Goal: Transaction & Acquisition: Purchase product/service

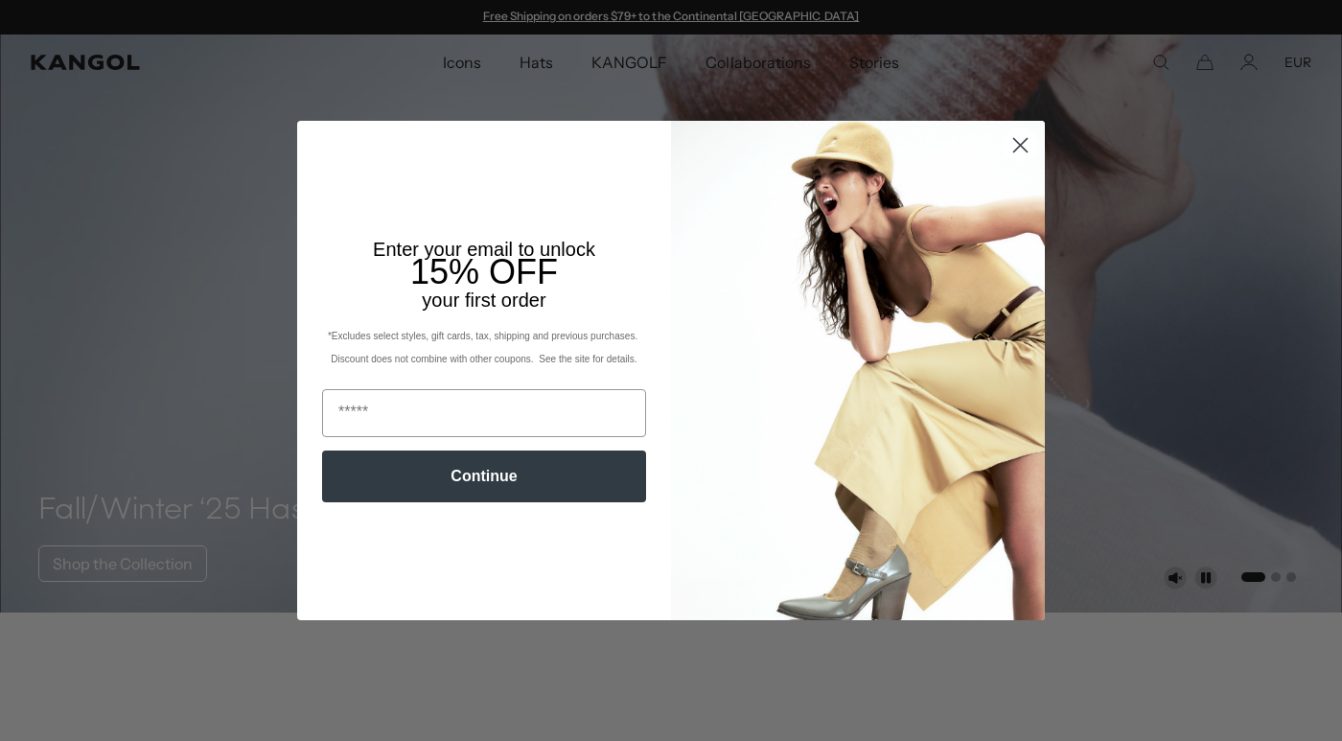
click at [1020, 133] on circle "Close dialog" at bounding box center [1021, 145] width 32 height 32
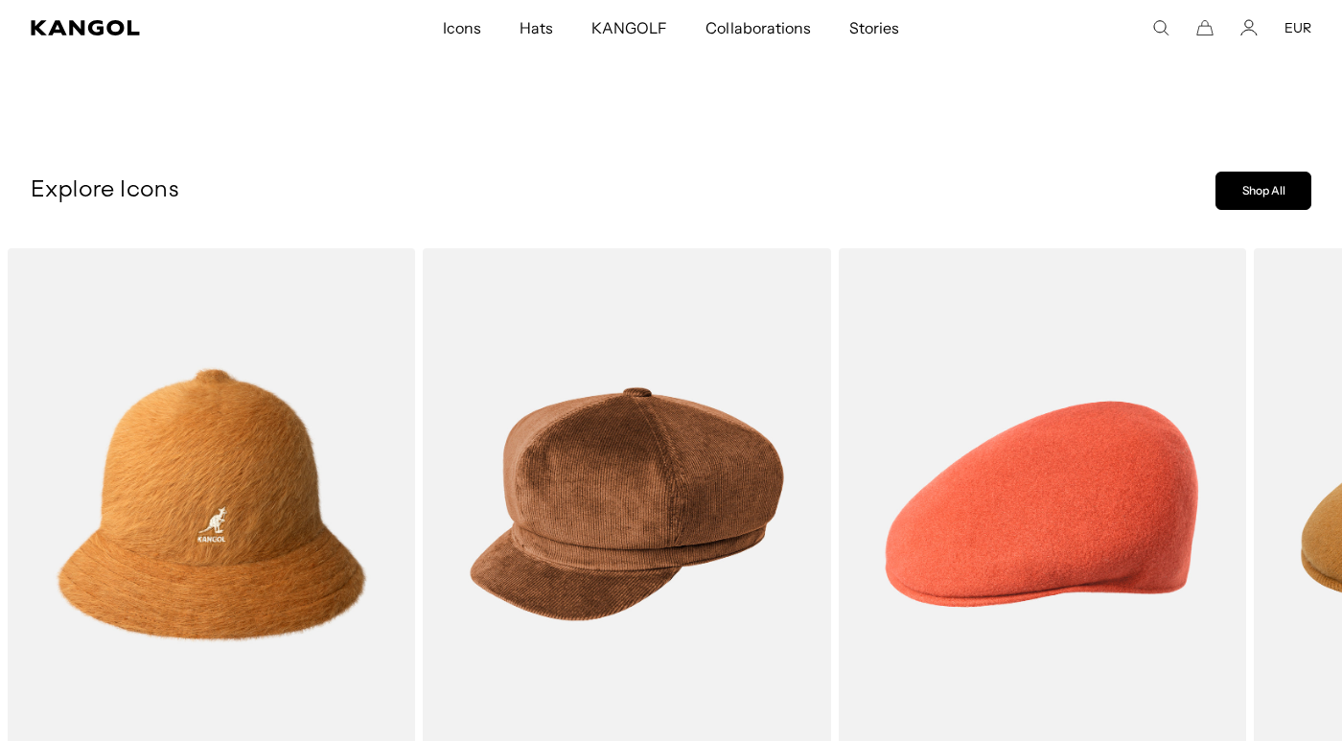
click at [1249, 196] on link "Shop All" at bounding box center [1264, 191] width 96 height 38
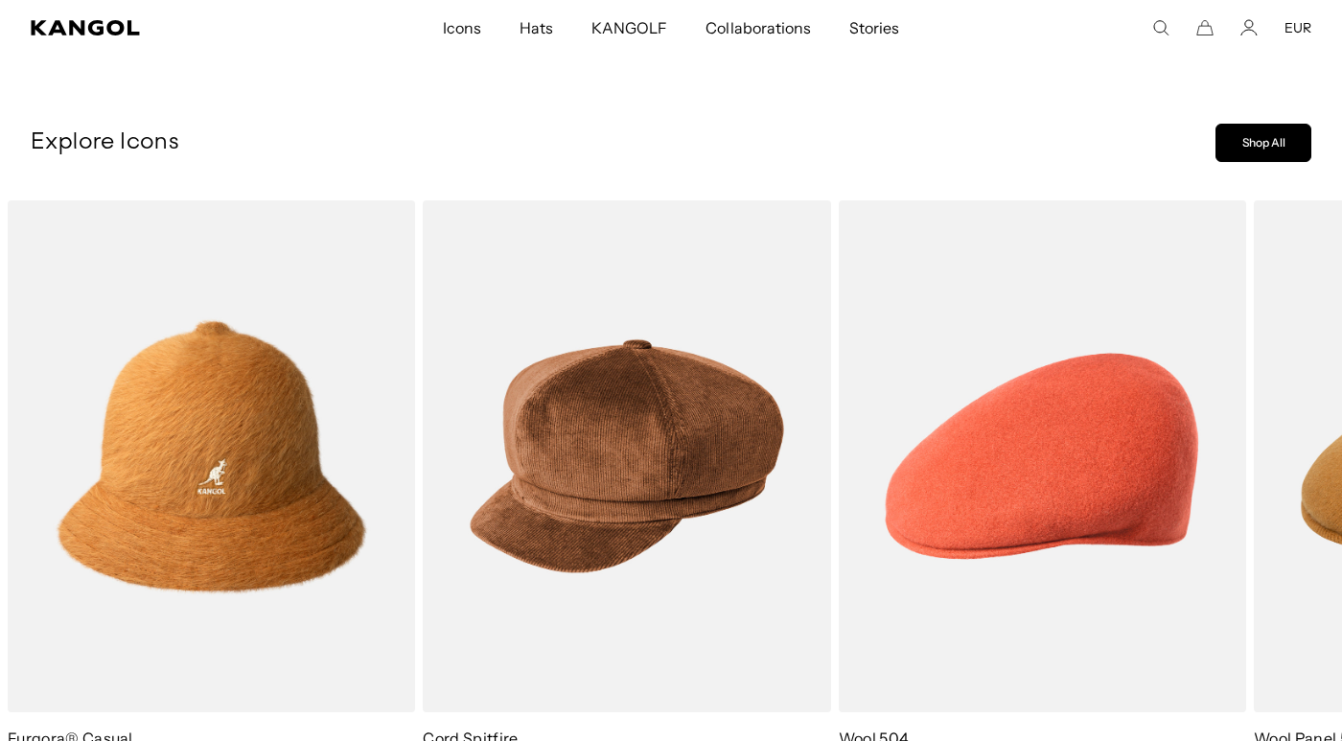
scroll to position [637, 0]
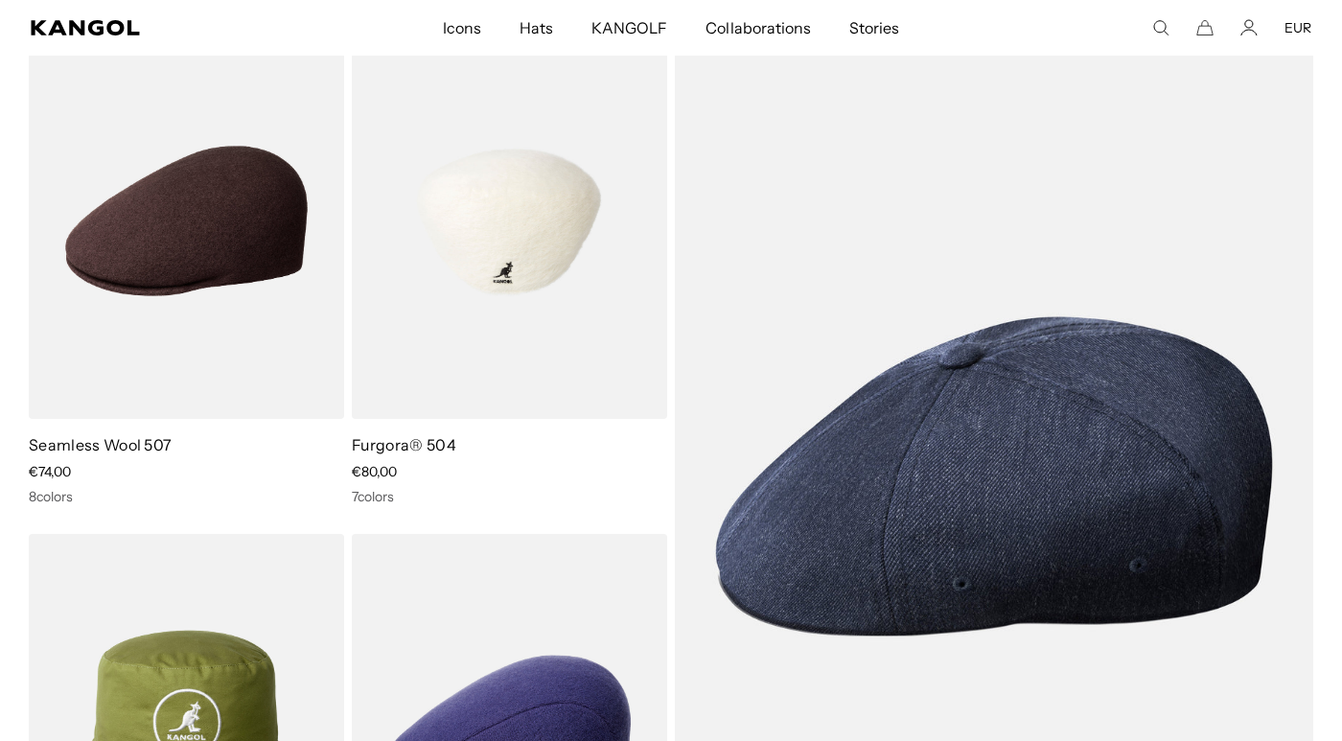
click at [503, 345] on img at bounding box center [509, 221] width 315 height 396
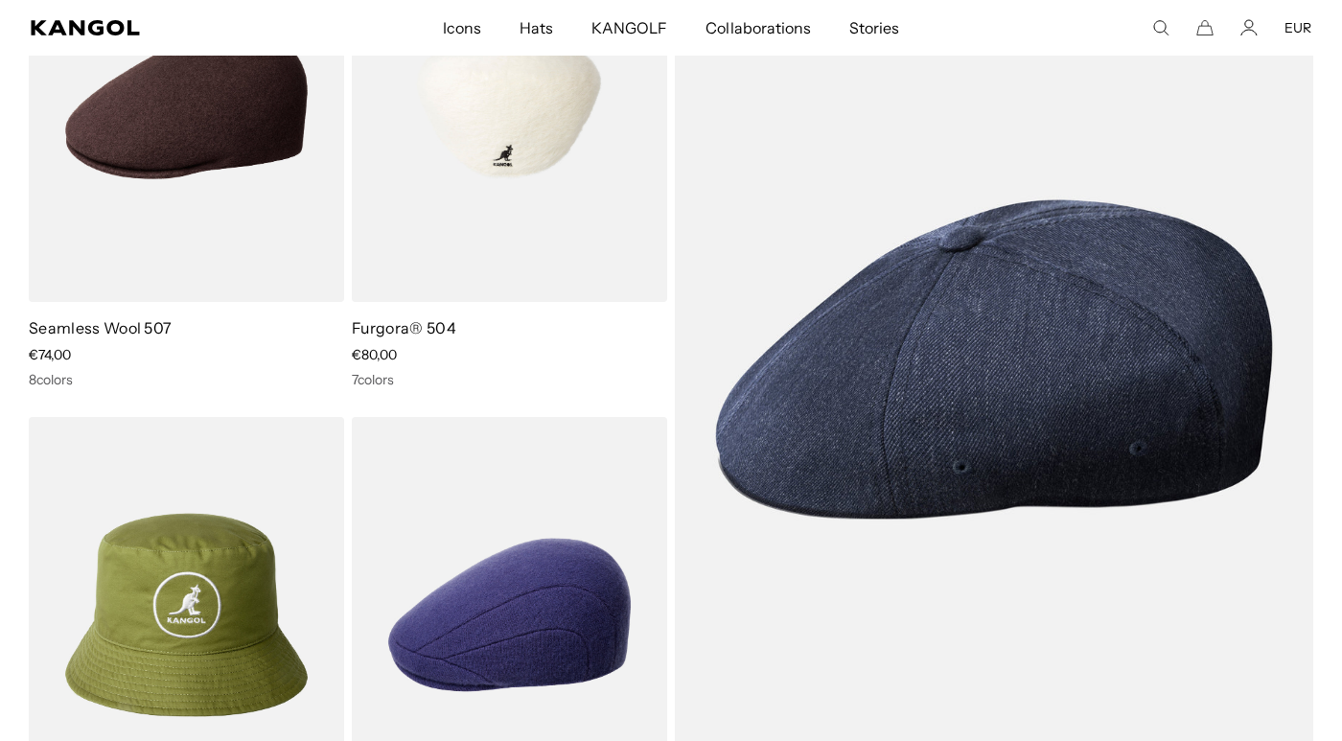
scroll to position [2412, 0]
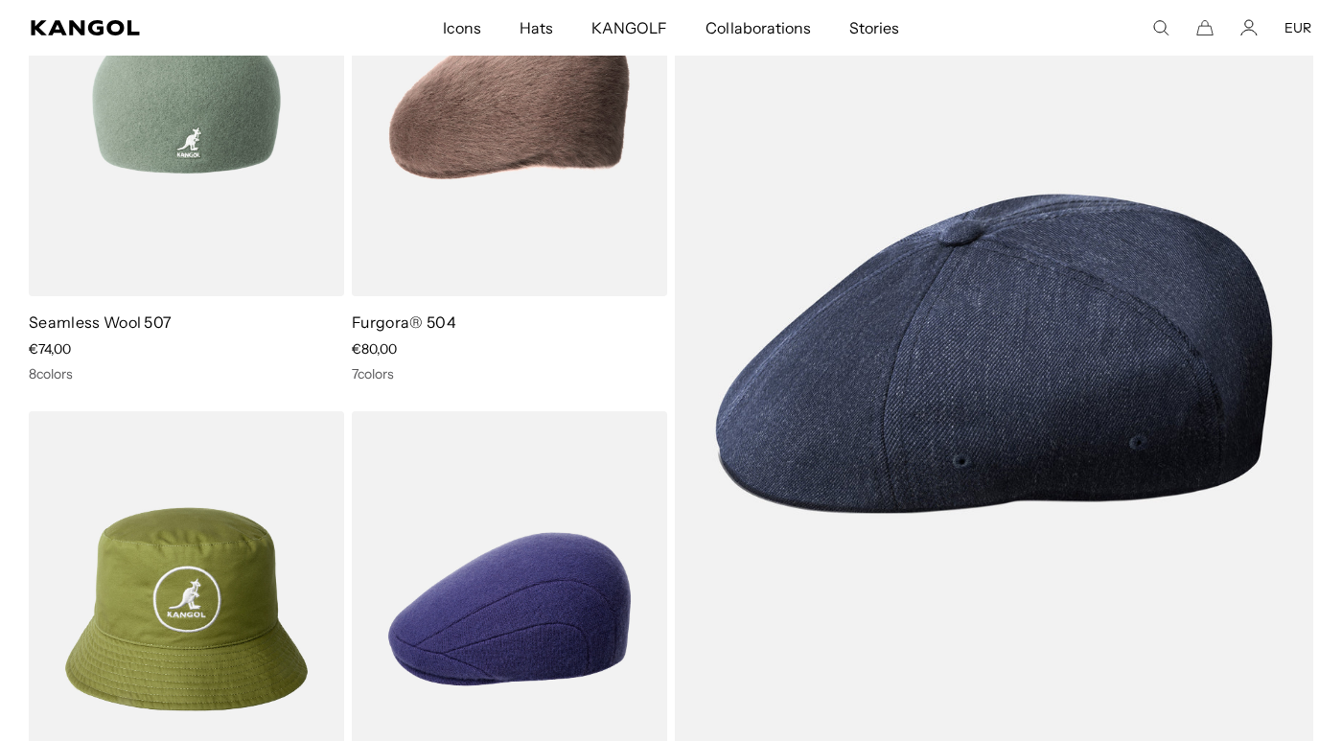
click at [148, 219] on img at bounding box center [186, 98] width 315 height 396
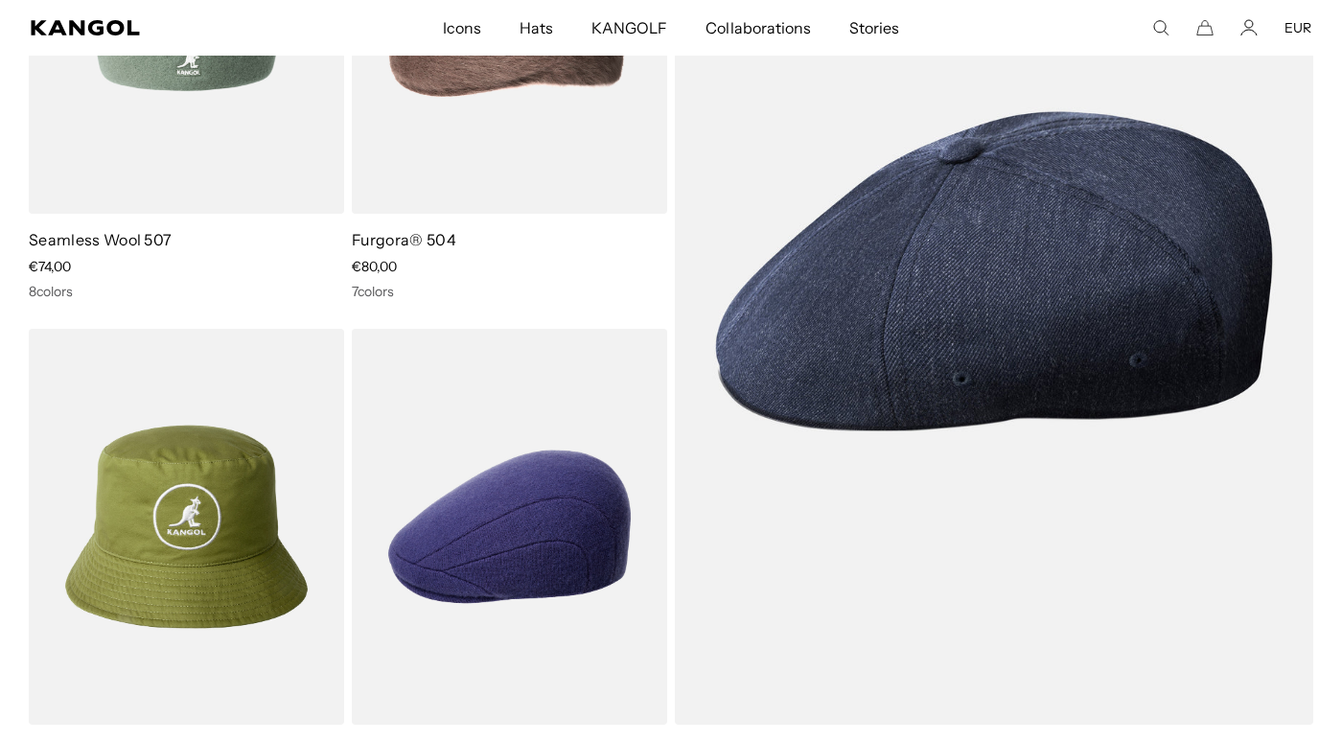
scroll to position [2496, 0]
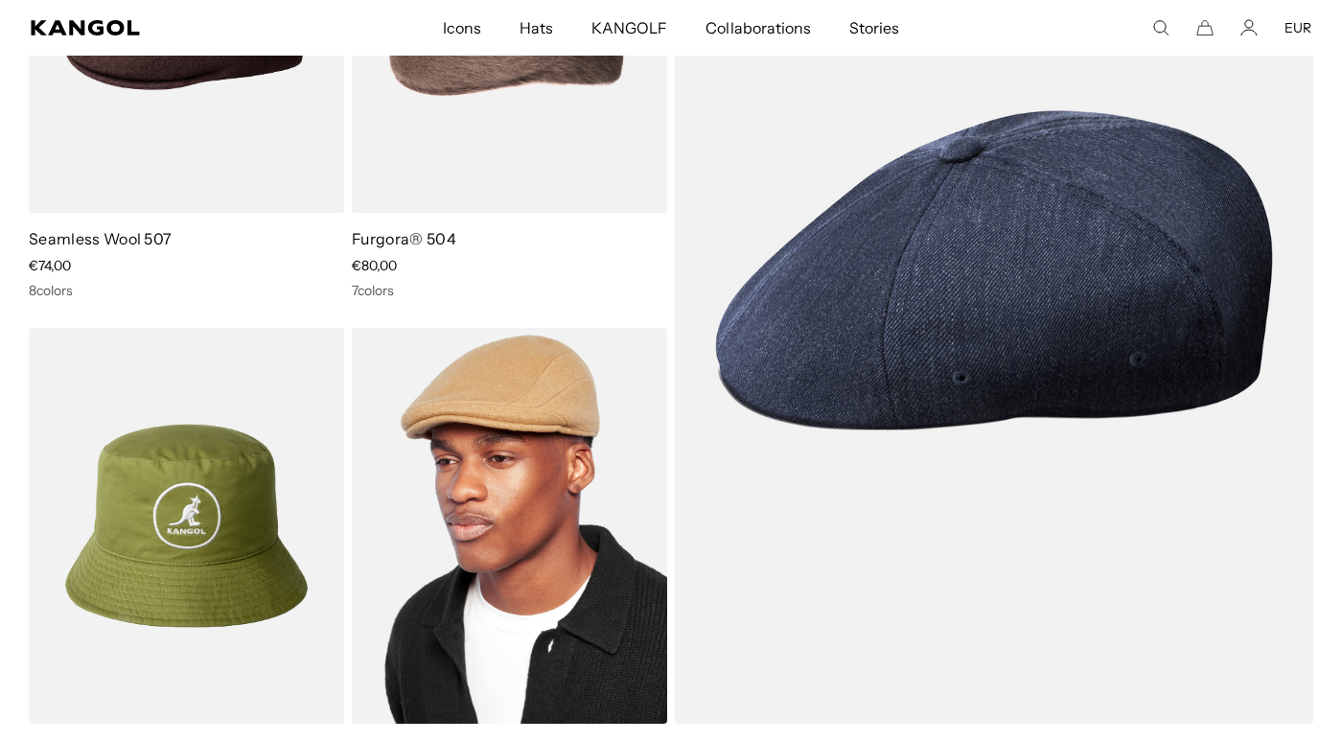
click at [449, 616] on img at bounding box center [509, 526] width 315 height 396
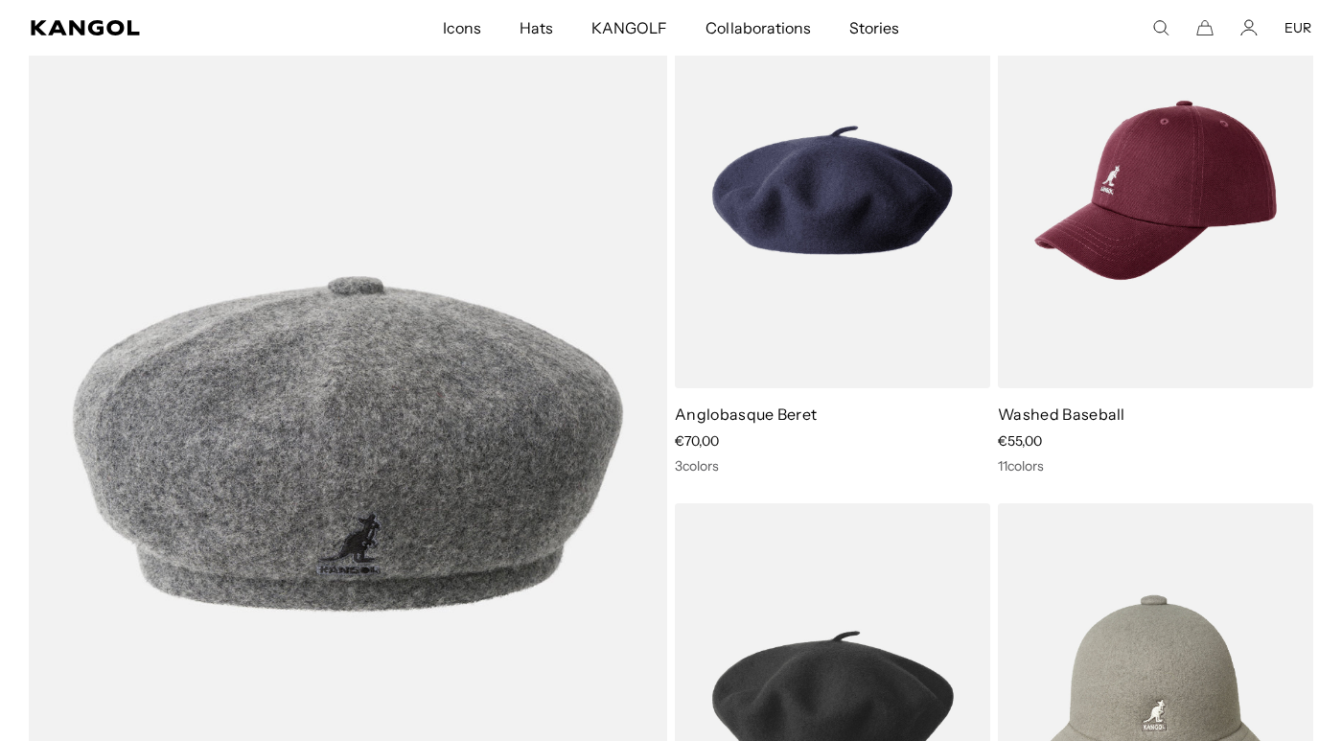
scroll to position [3367, 0]
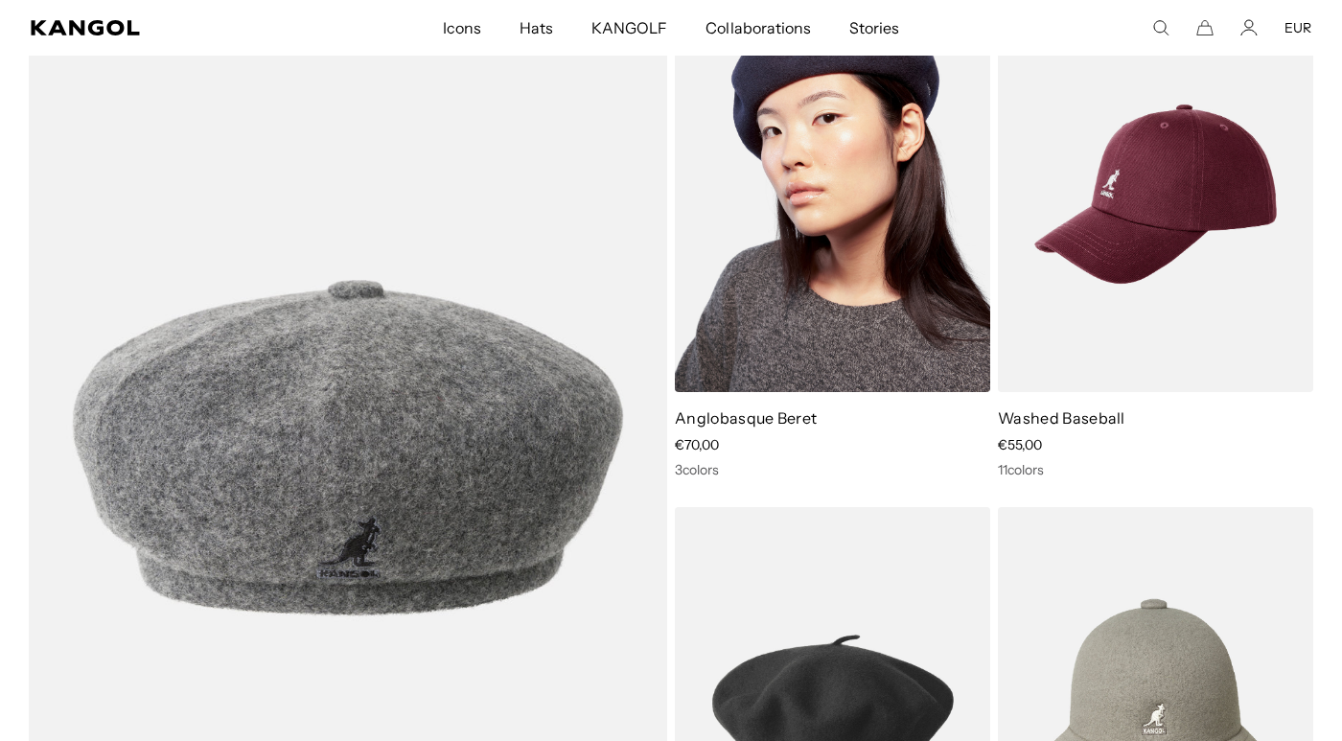
click at [932, 361] on img at bounding box center [832, 194] width 315 height 396
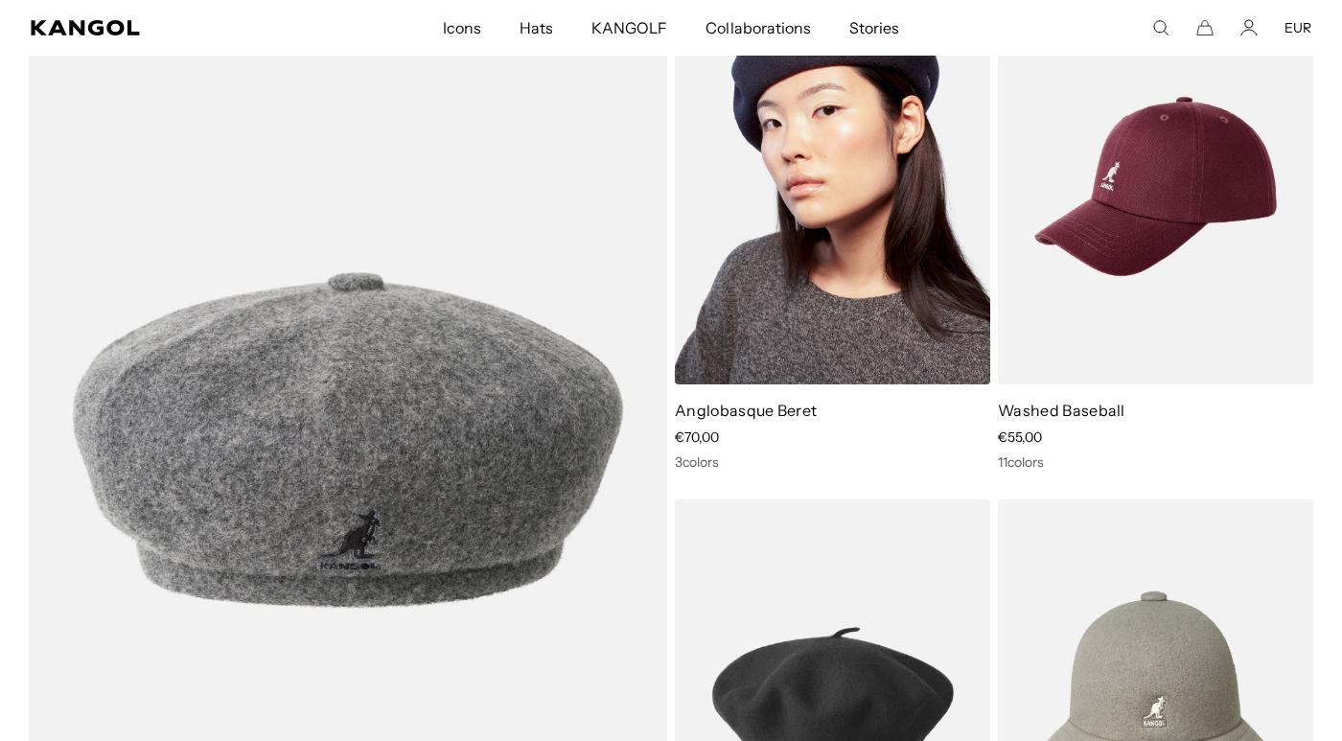
scroll to position [0, 395]
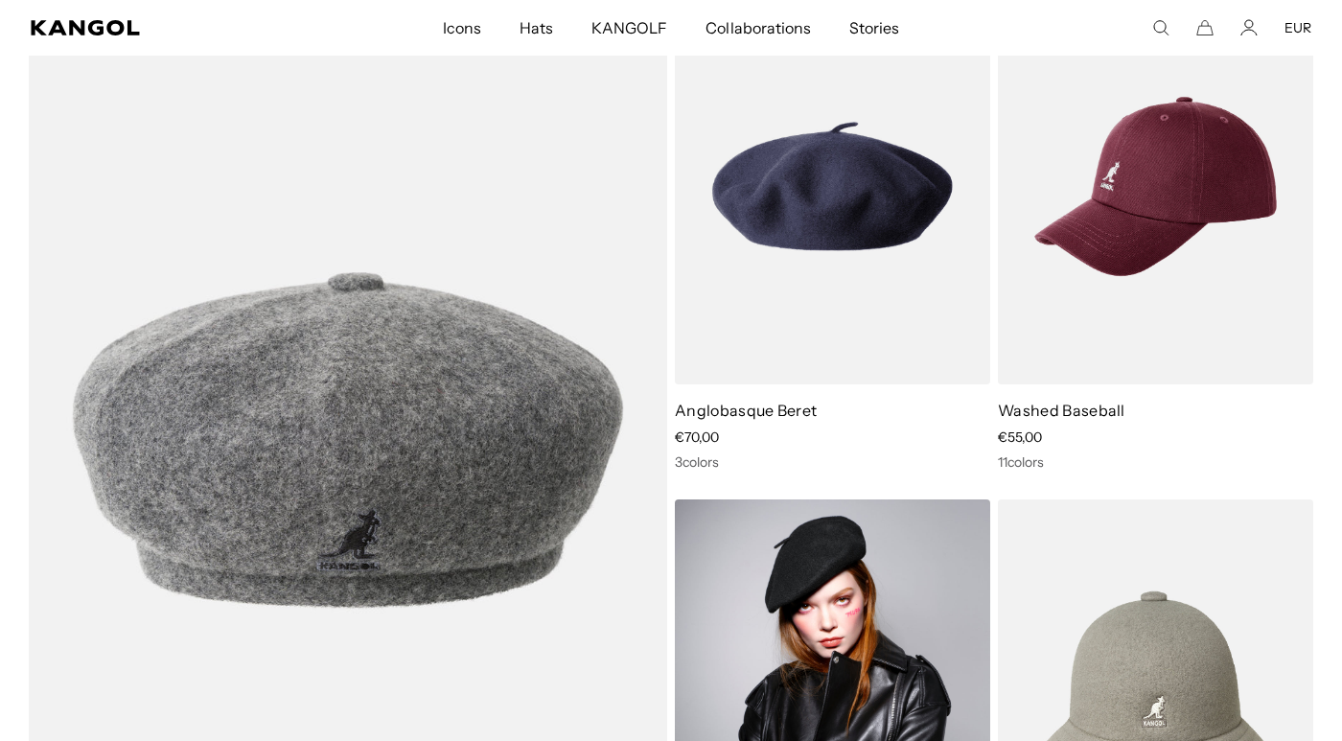
click at [766, 740] on img at bounding box center [832, 698] width 315 height 396
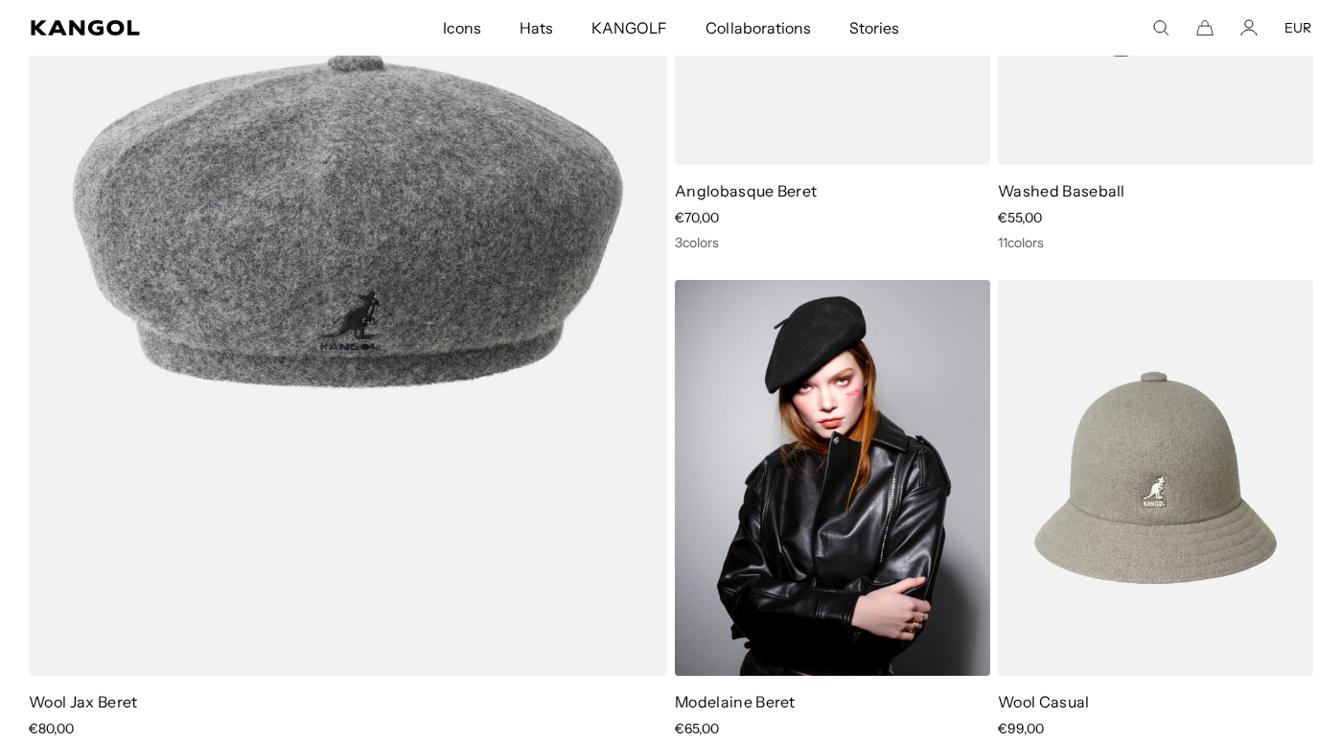
scroll to position [3601, 0]
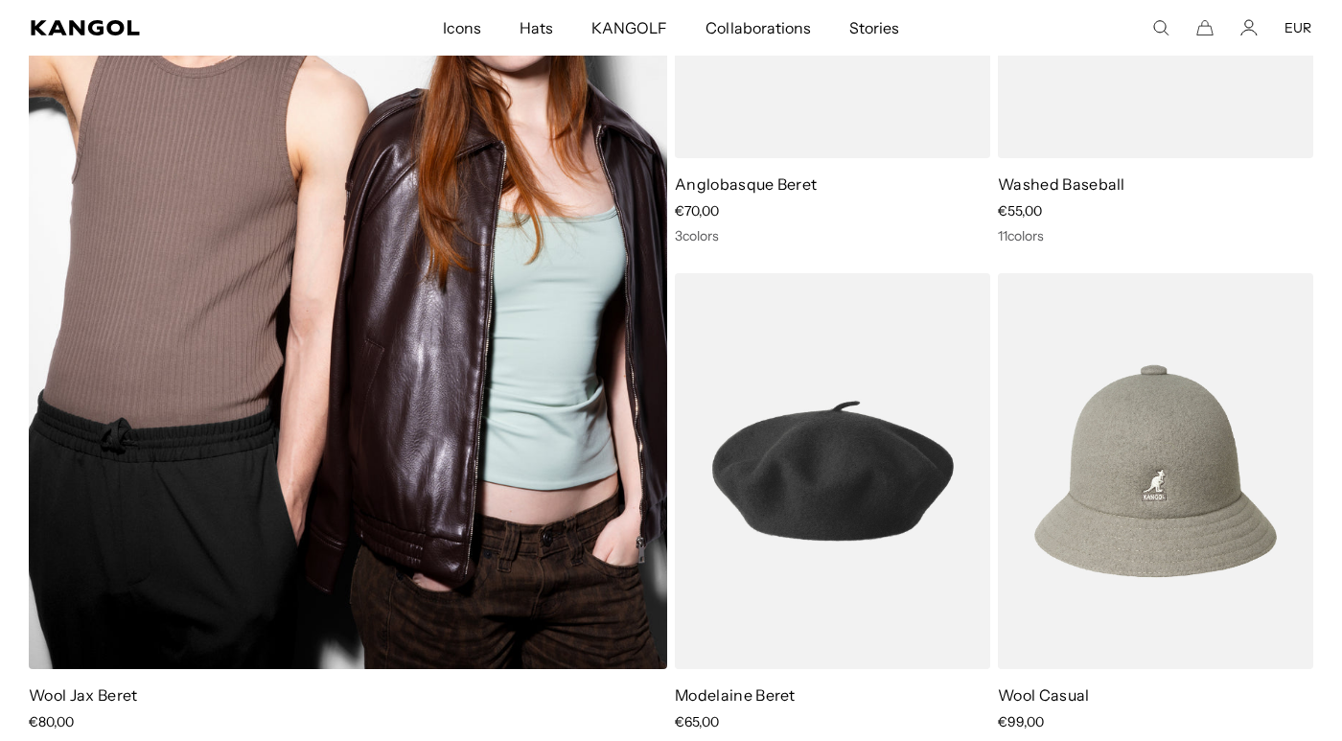
click at [461, 549] on img at bounding box center [348, 215] width 639 height 907
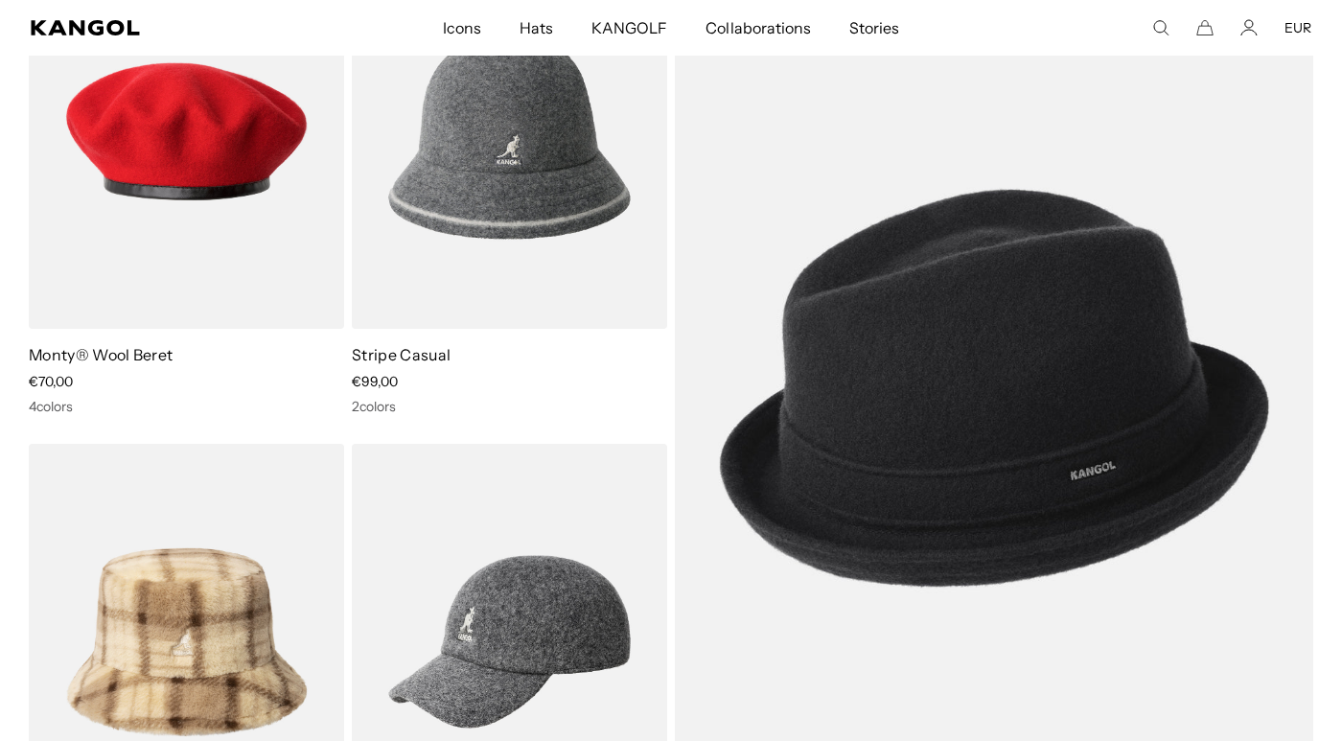
scroll to position [0, 0]
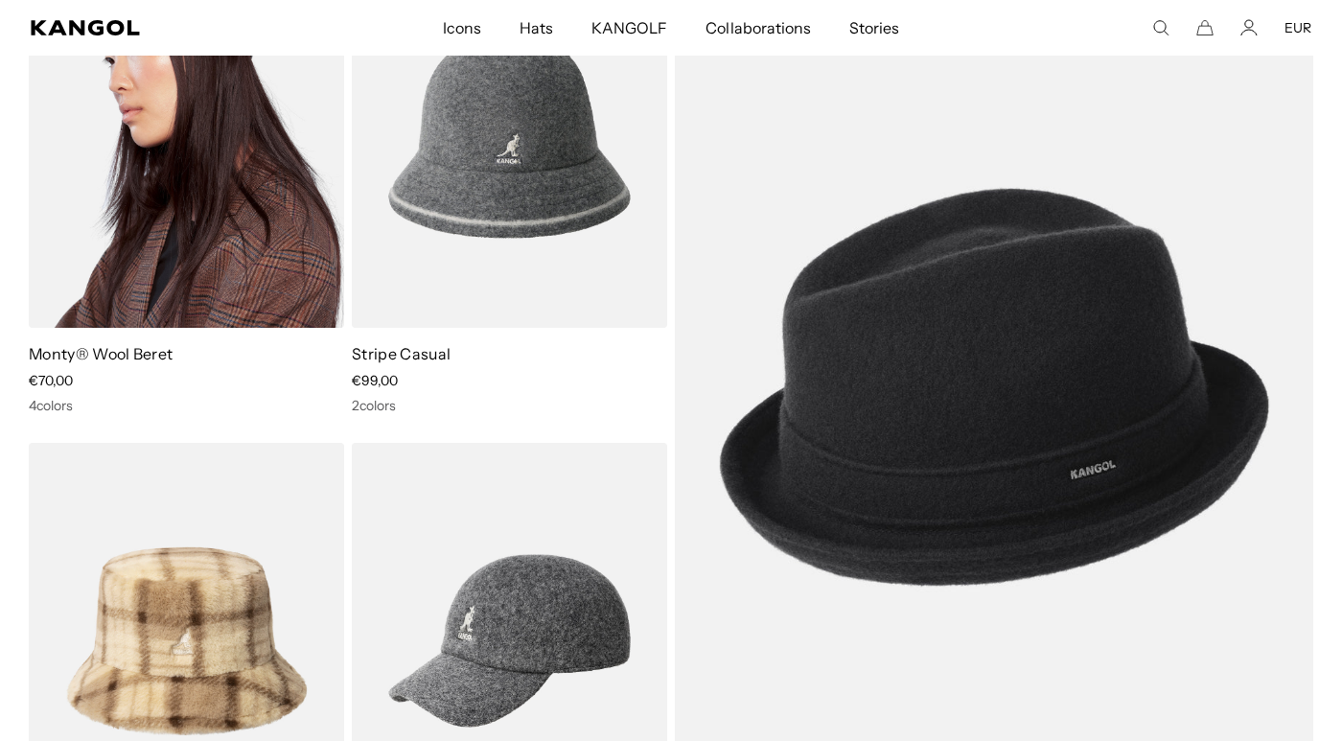
click at [150, 292] on img at bounding box center [186, 130] width 315 height 396
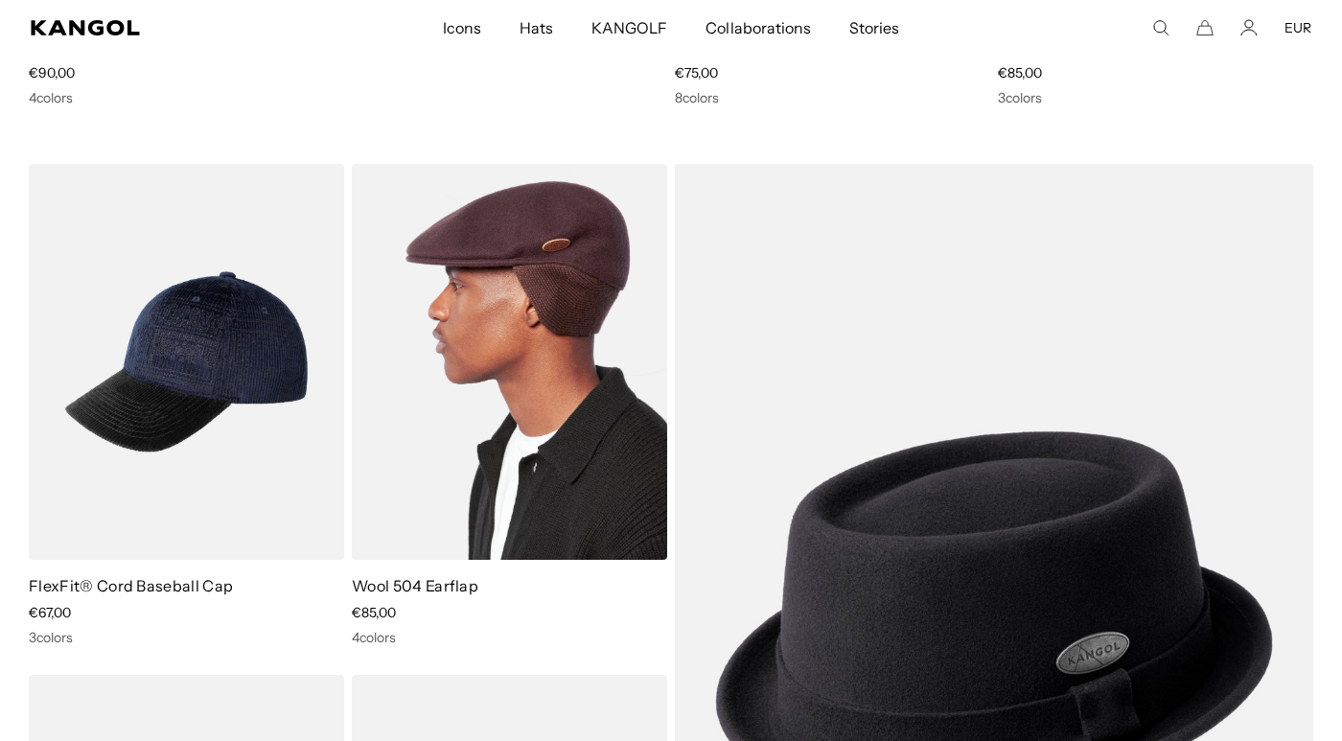
click at [492, 510] on img at bounding box center [509, 362] width 315 height 396
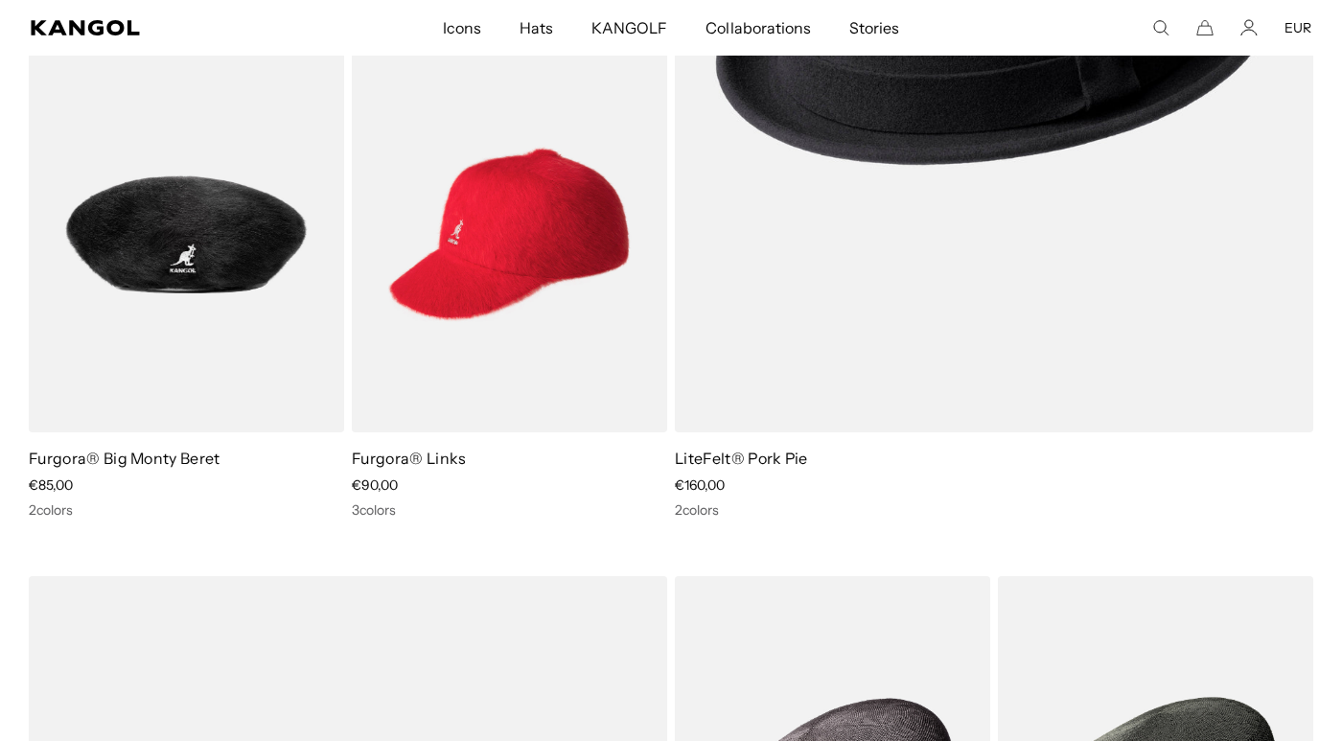
scroll to position [6991, 0]
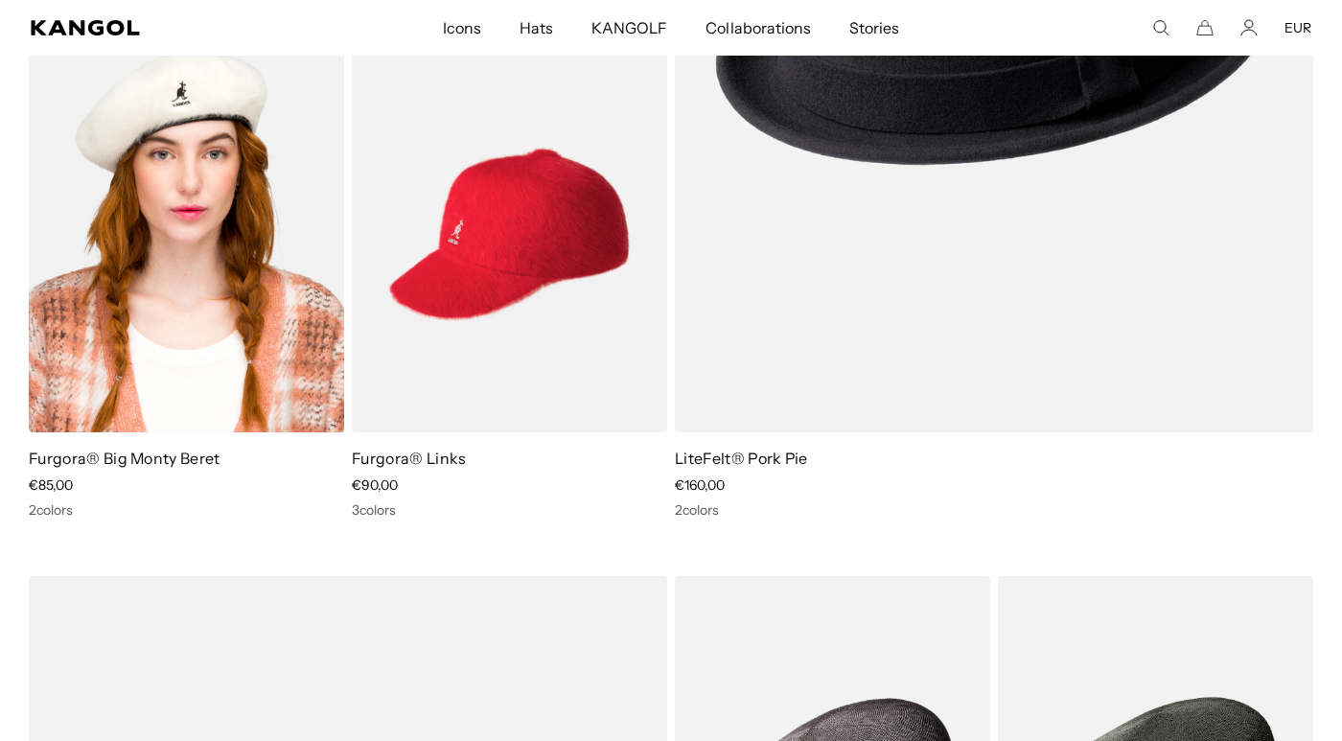
click at [142, 415] on img at bounding box center [186, 234] width 315 height 396
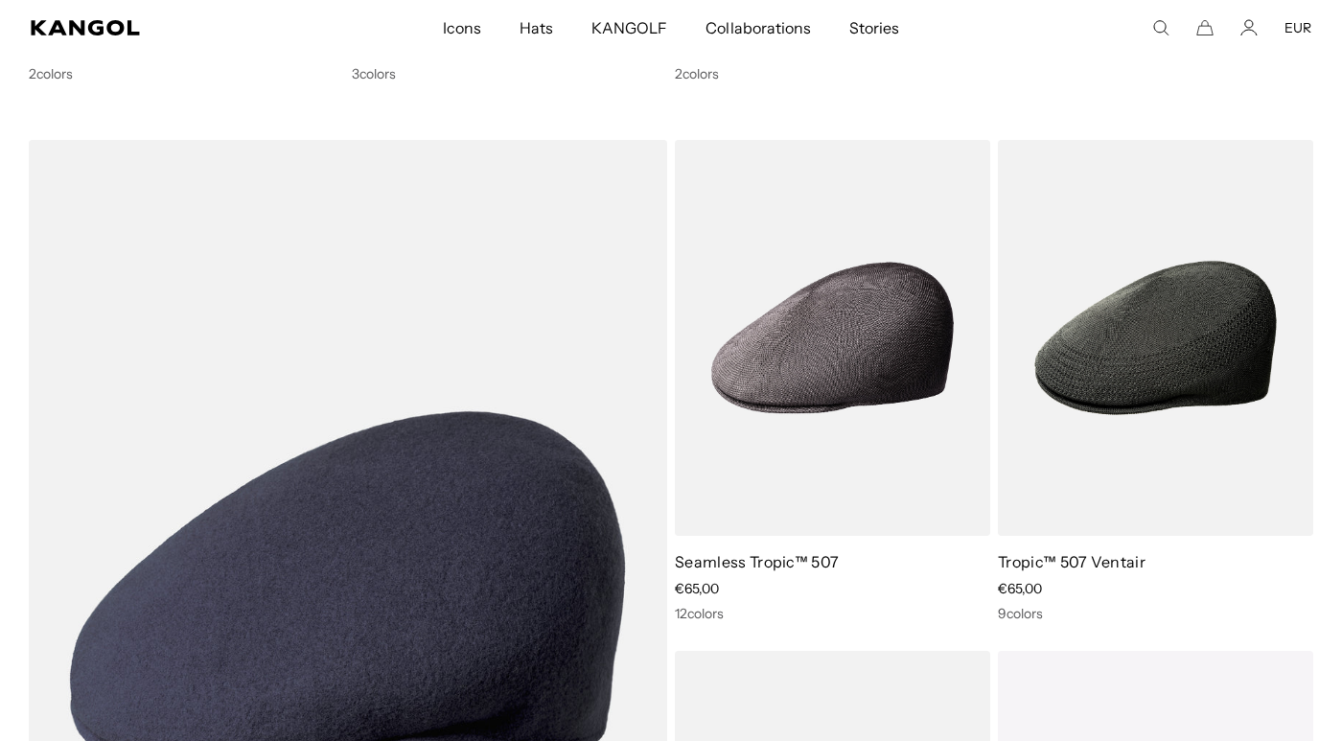
scroll to position [0, 0]
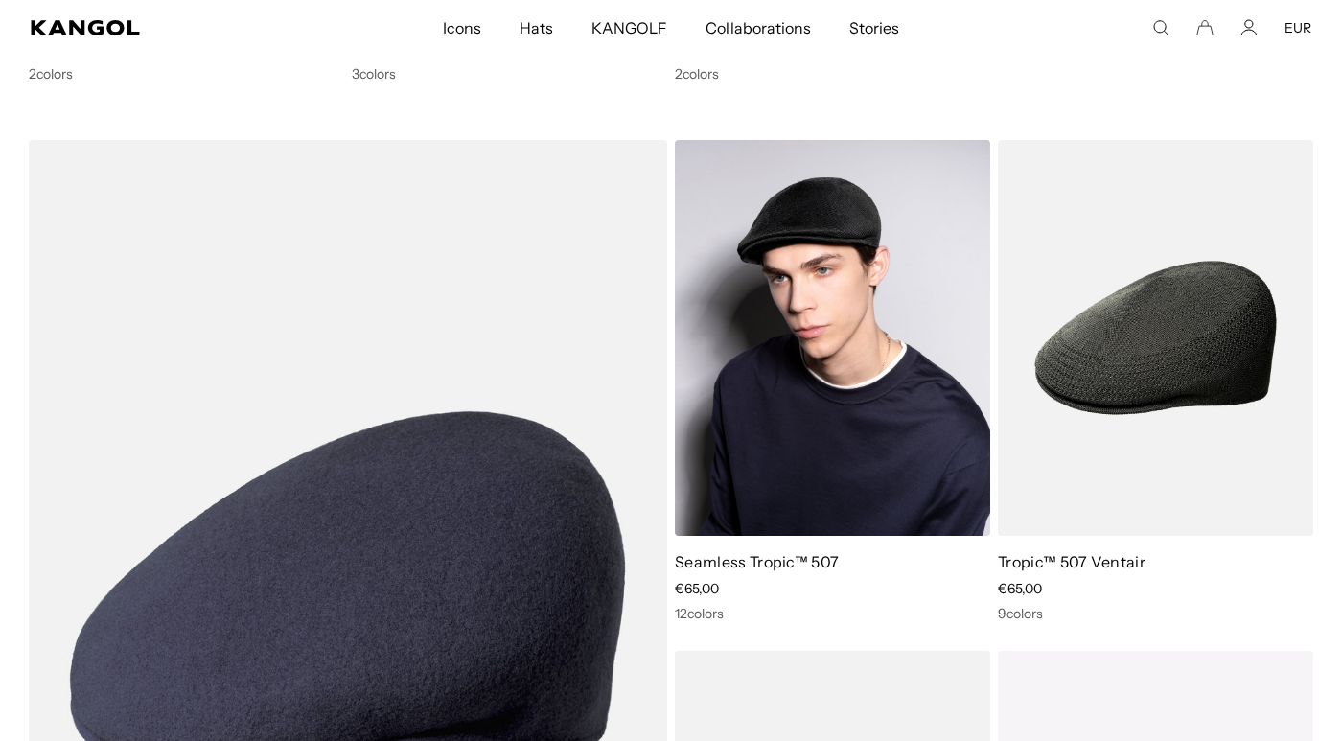
click at [713, 499] on img at bounding box center [832, 338] width 315 height 396
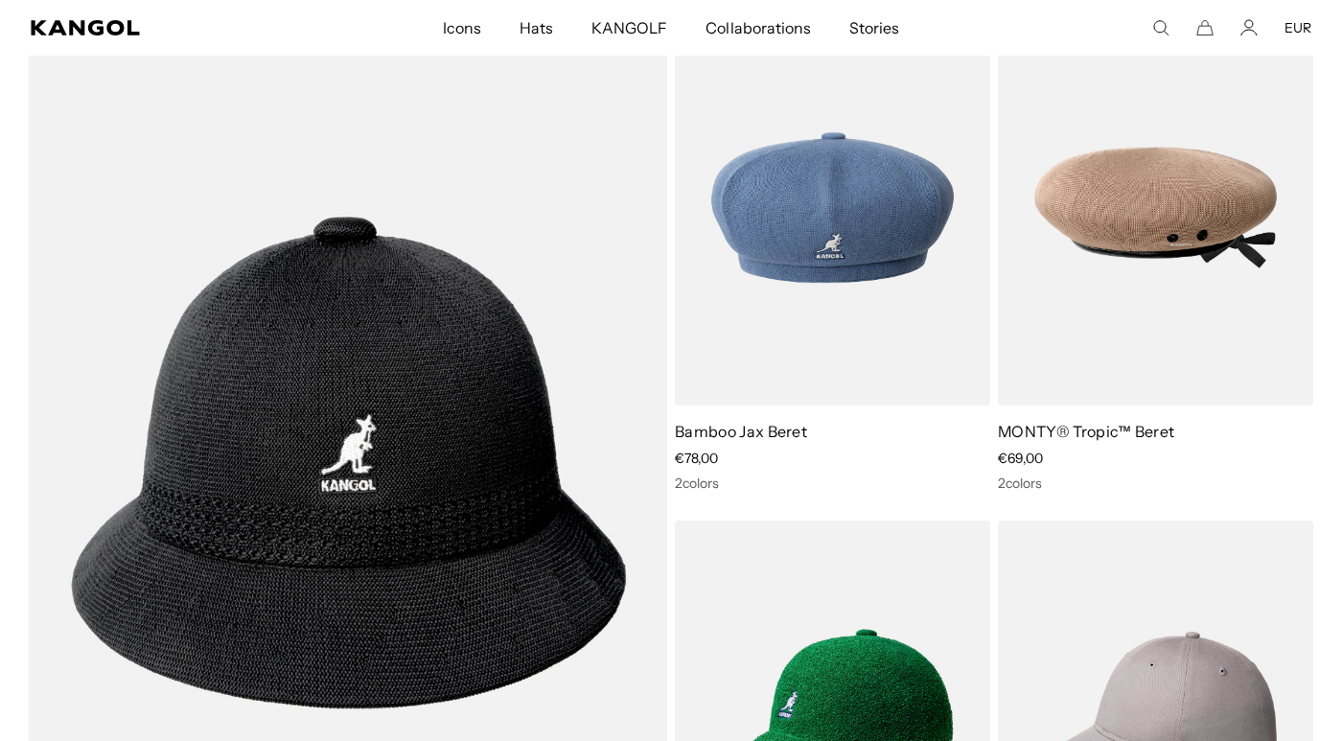
scroll to position [9657, 0]
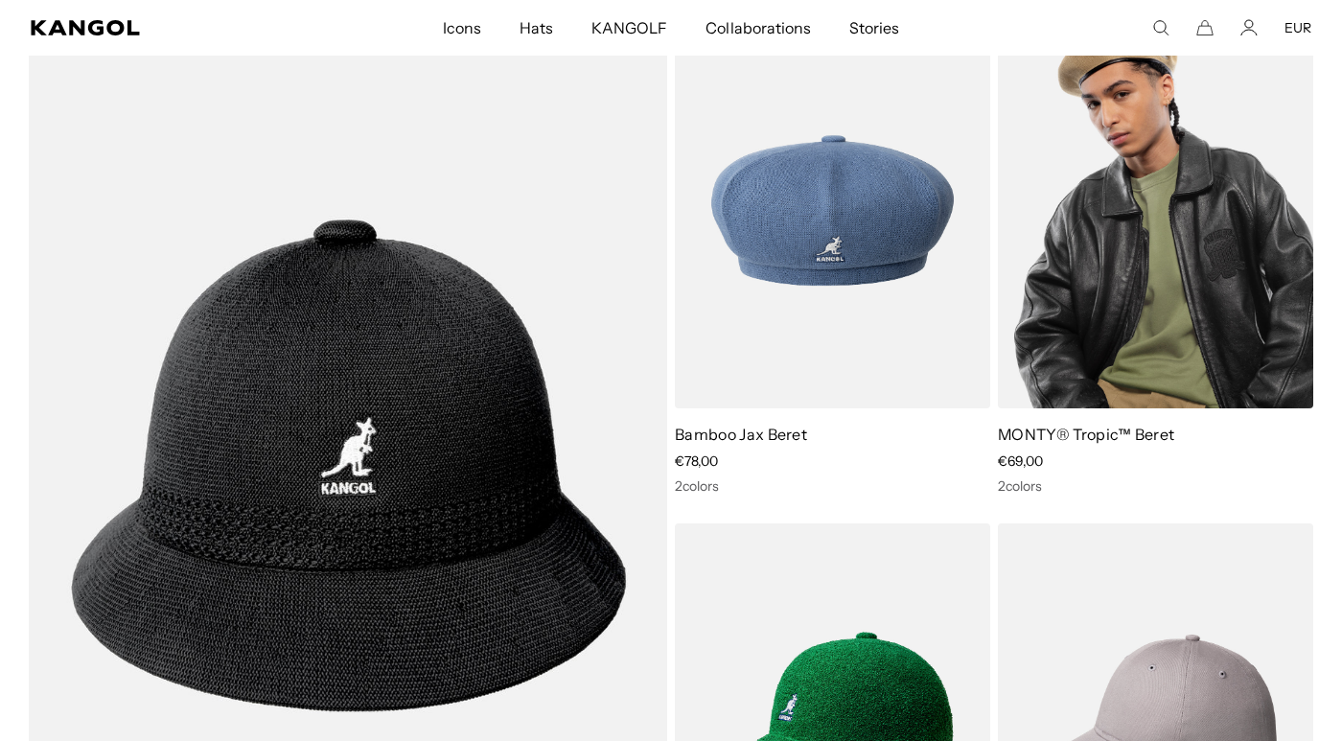
click at [1051, 381] on img at bounding box center [1155, 210] width 315 height 396
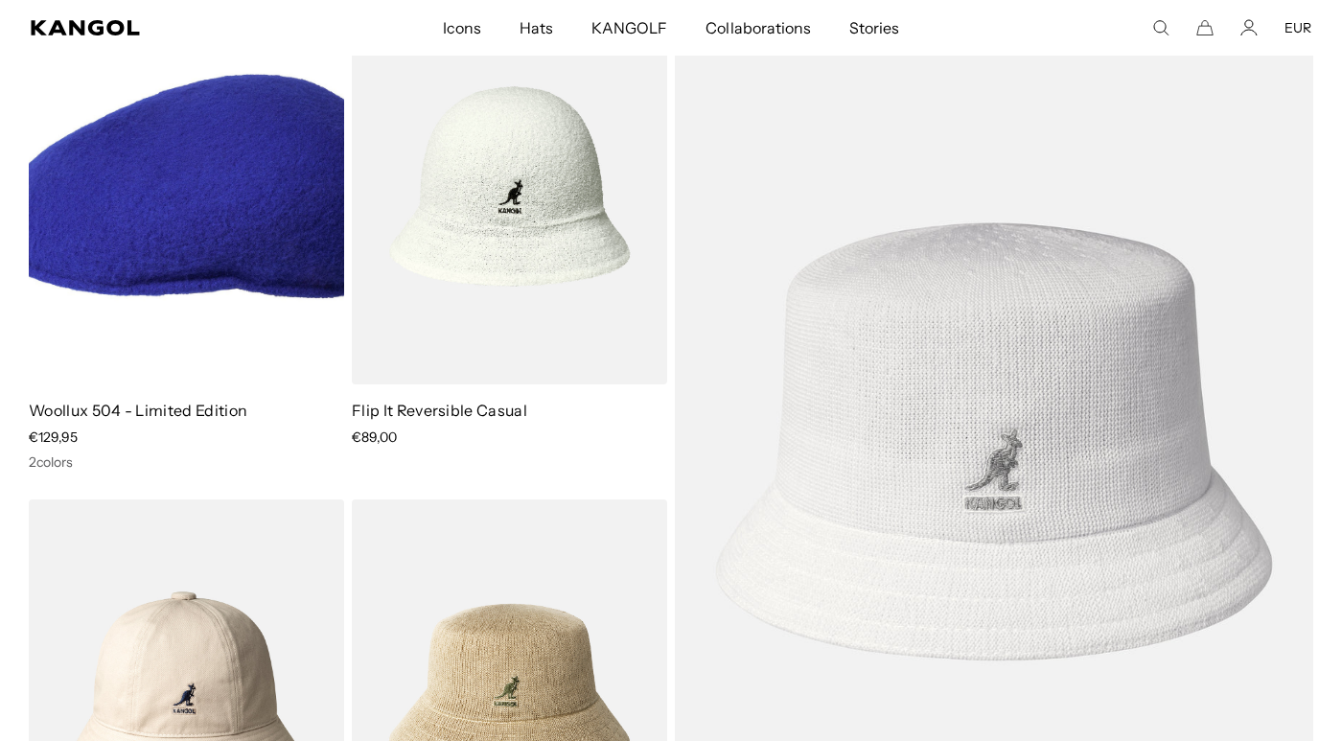
click at [147, 261] on img at bounding box center [186, 186] width 315 height 396
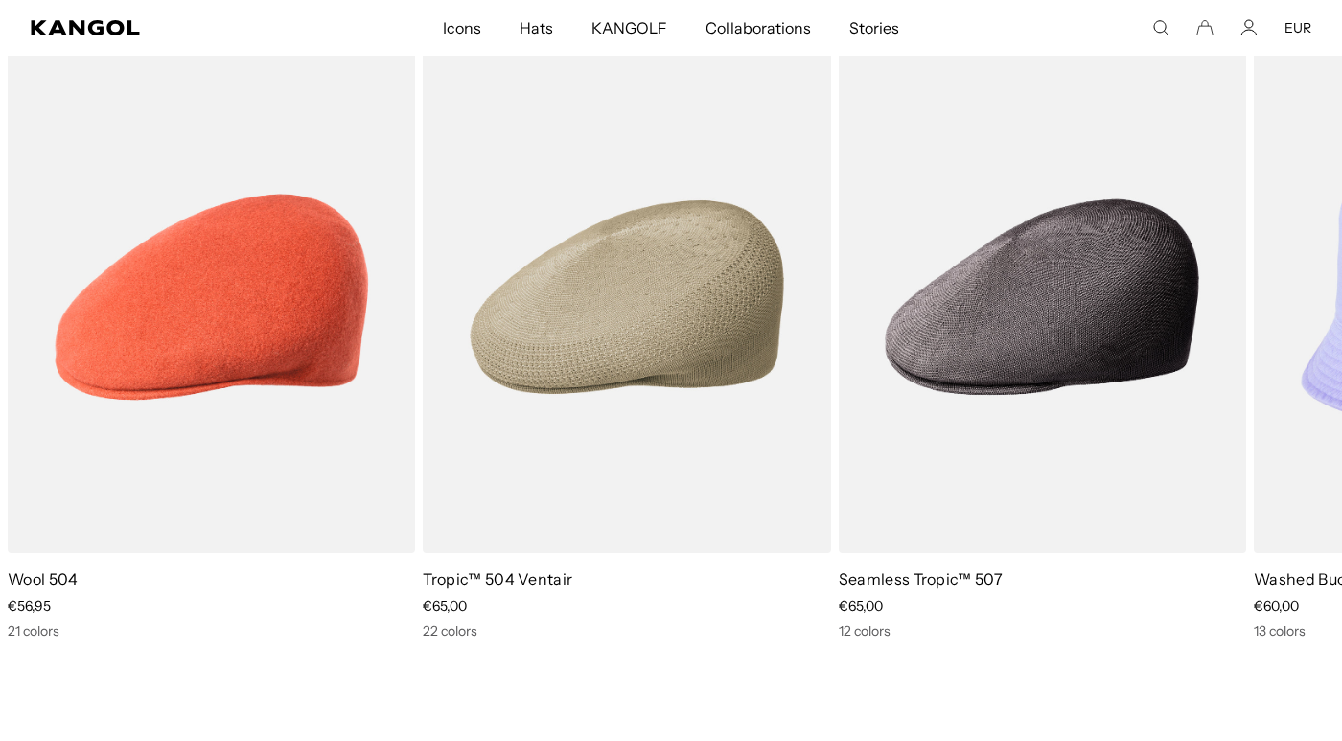
scroll to position [0, 0]
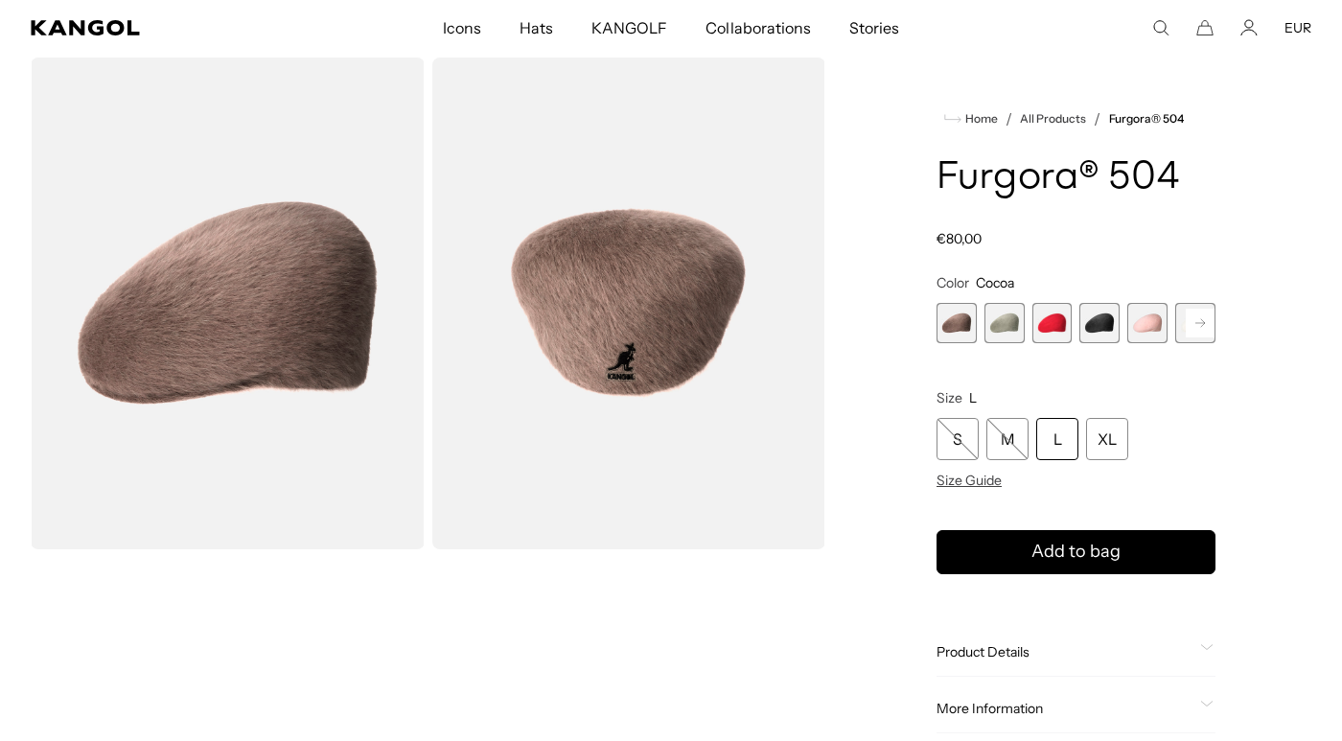
click at [1012, 338] on span "2 of 7" at bounding box center [1005, 323] width 40 height 40
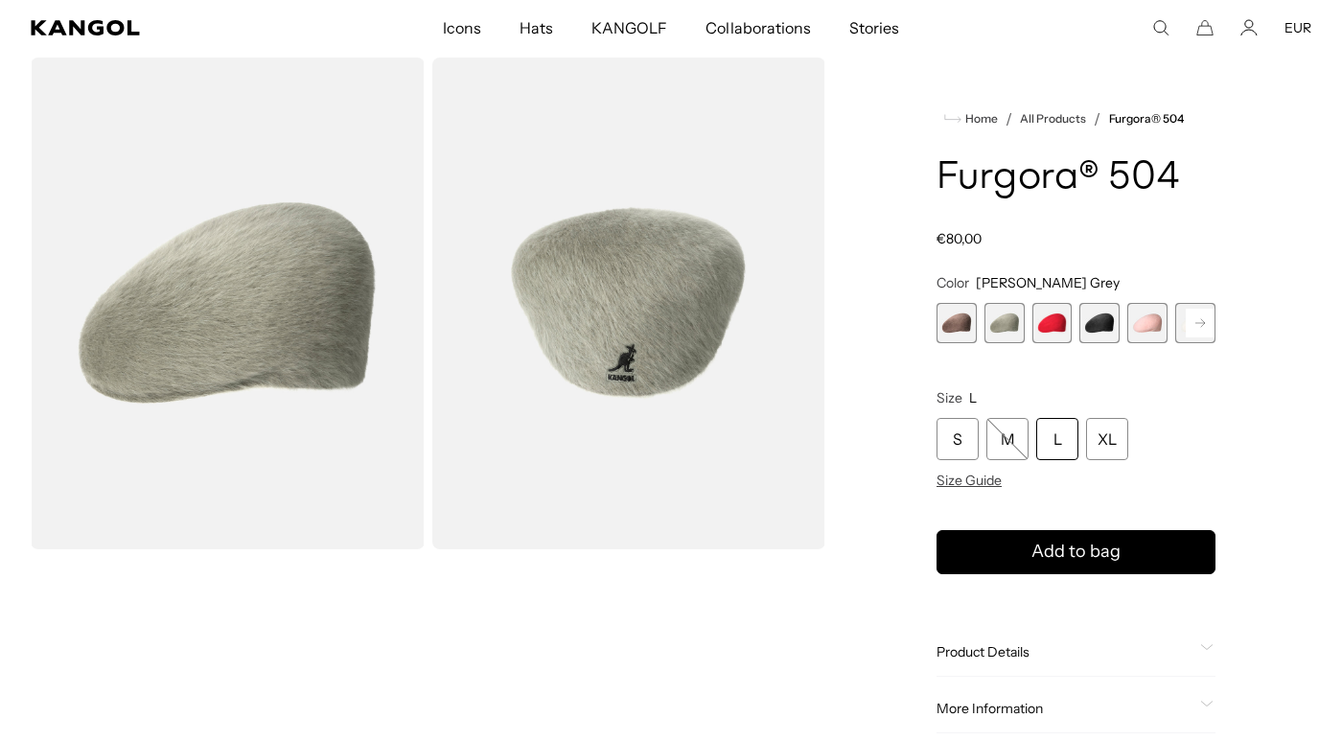
scroll to position [0, 395]
click at [1052, 331] on span "3 of 7" at bounding box center [1053, 323] width 40 height 40
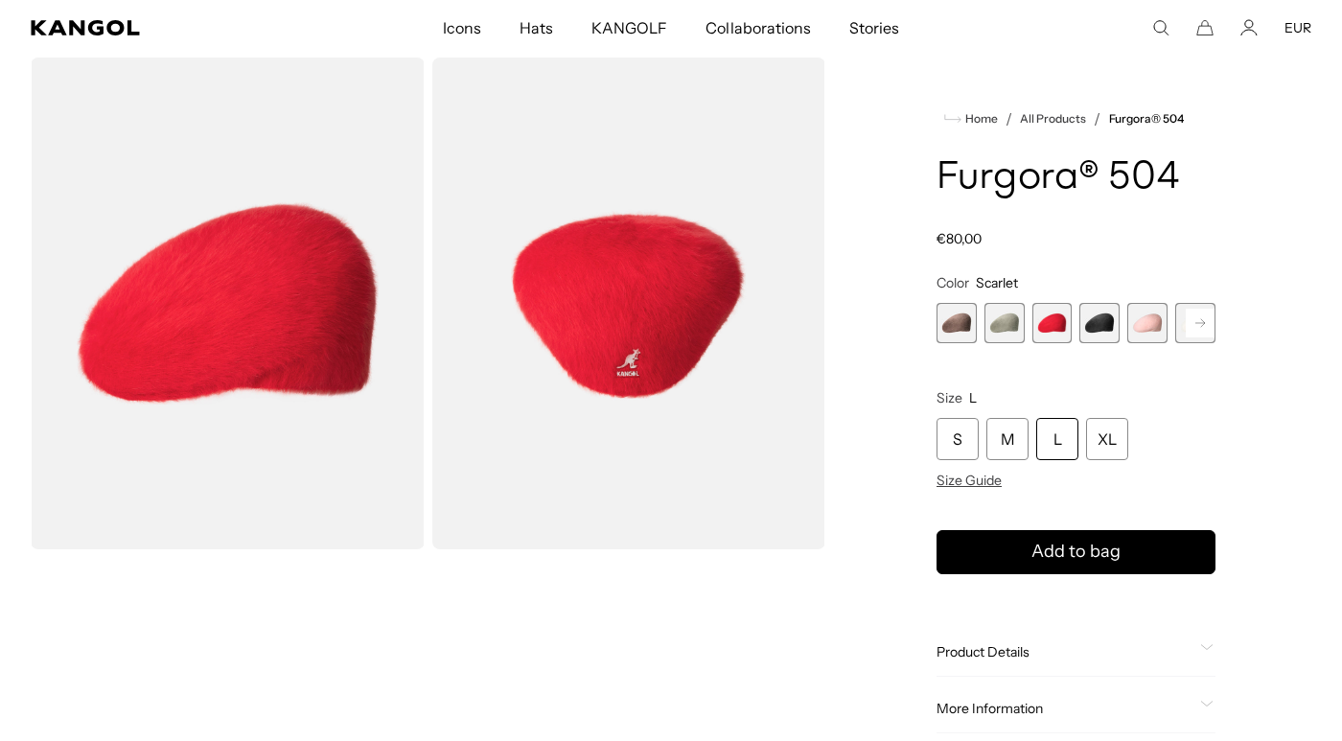
click at [1102, 325] on span "4 of 7" at bounding box center [1100, 323] width 40 height 40
click at [1138, 325] on span "5 of 7" at bounding box center [1148, 323] width 40 height 40
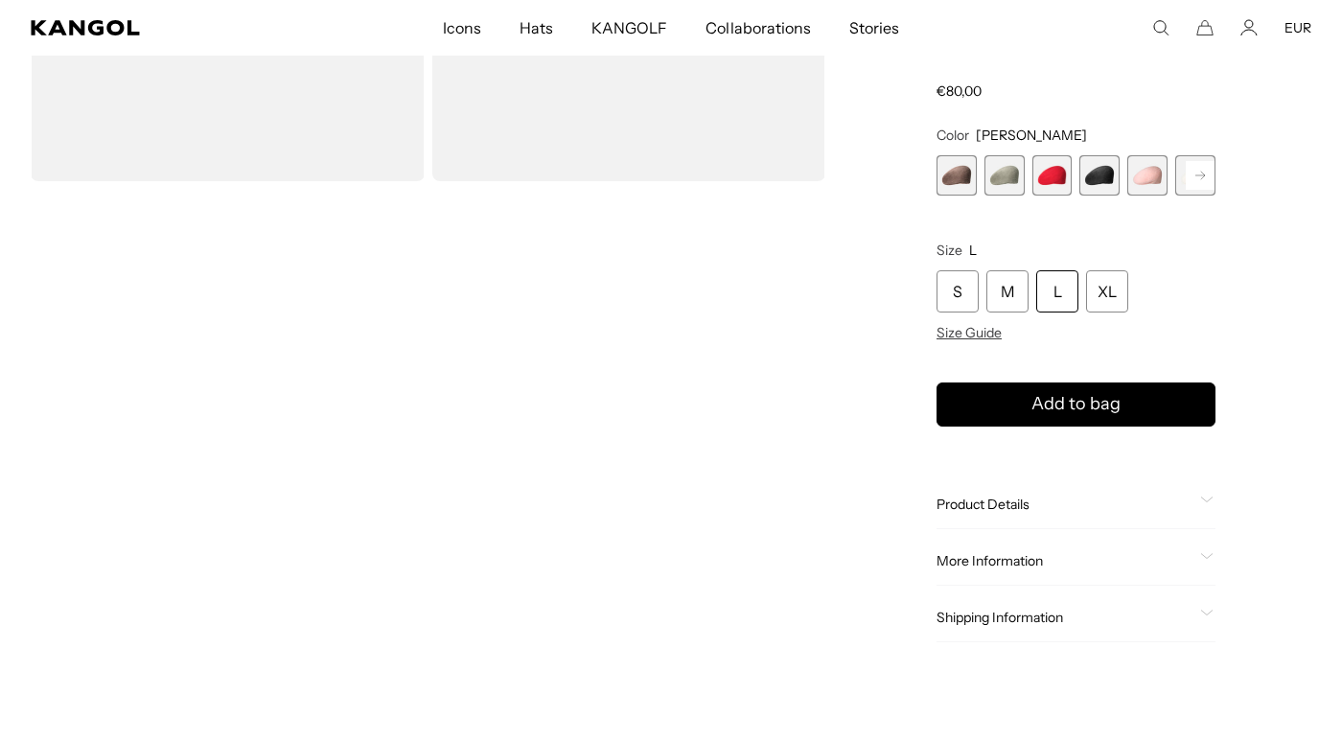
scroll to position [451, 0]
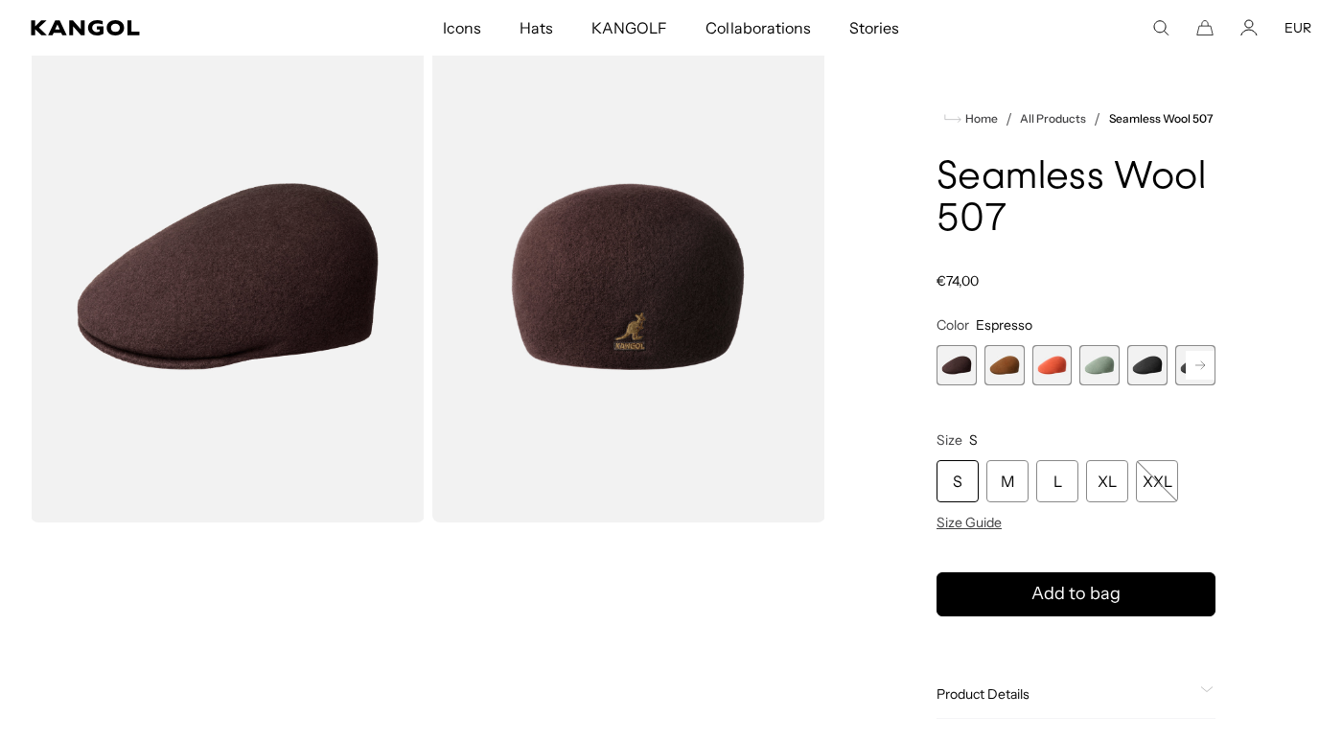
scroll to position [91, 0]
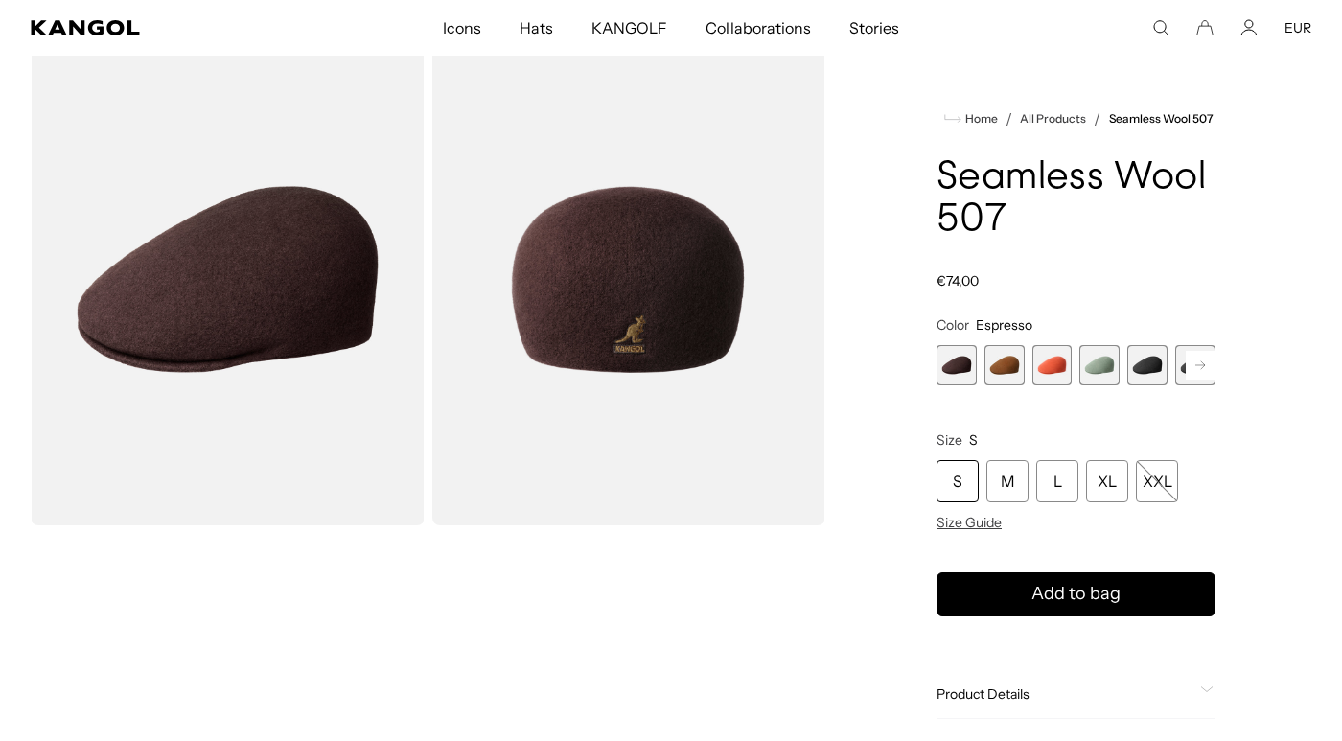
click at [956, 362] on span "1 of 9" at bounding box center [957, 365] width 40 height 40
click at [962, 372] on span "1 of 9" at bounding box center [957, 365] width 40 height 40
click at [1013, 353] on span "2 of 9" at bounding box center [1005, 365] width 40 height 40
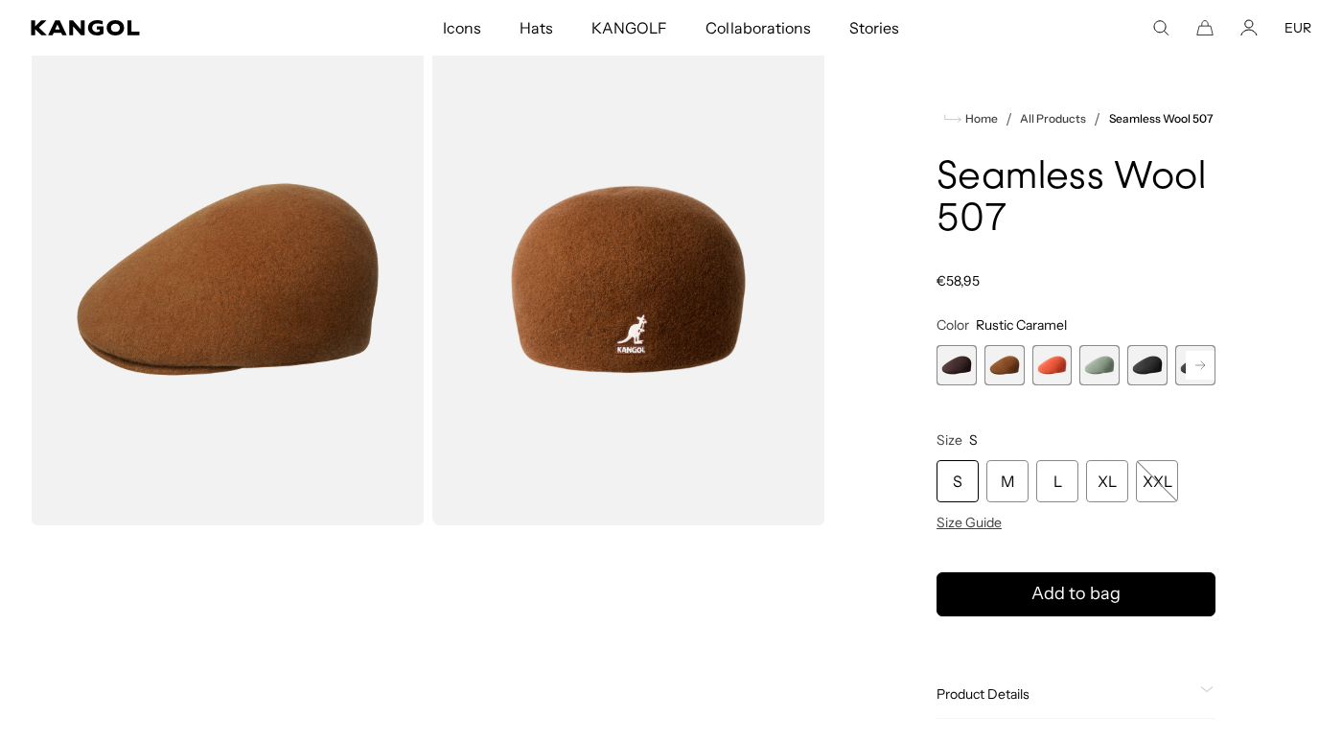
click at [1052, 361] on span "3 of 9" at bounding box center [1053, 365] width 40 height 40
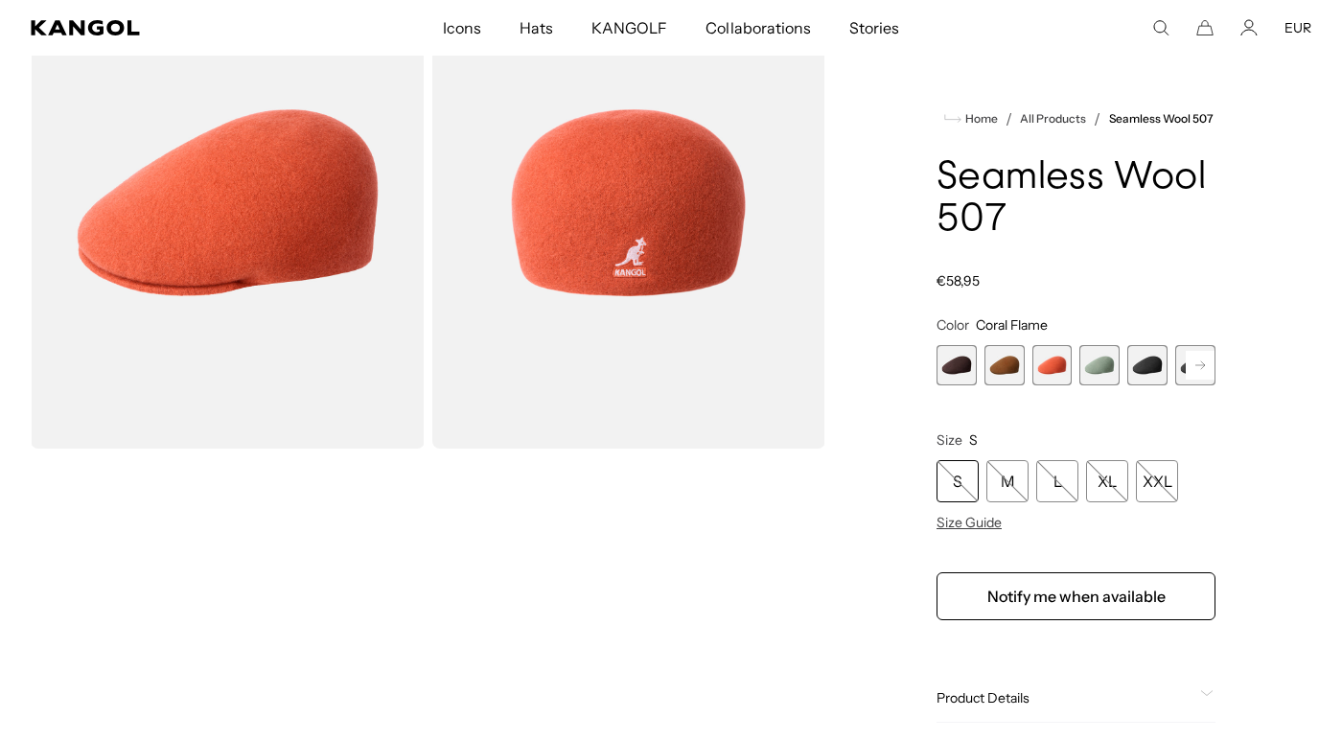
click at [1014, 371] on span "2 of 9" at bounding box center [1005, 365] width 40 height 40
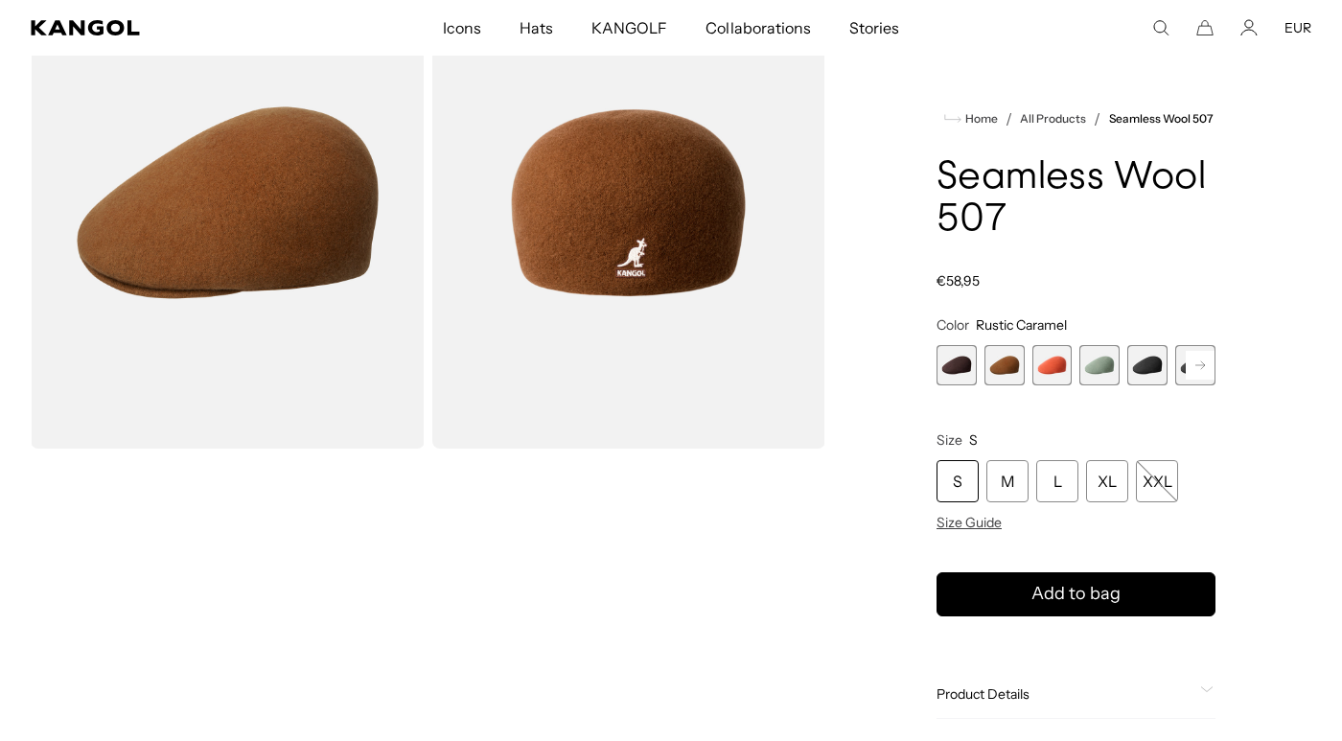
click at [1102, 366] on span "4 of 9" at bounding box center [1100, 365] width 40 height 40
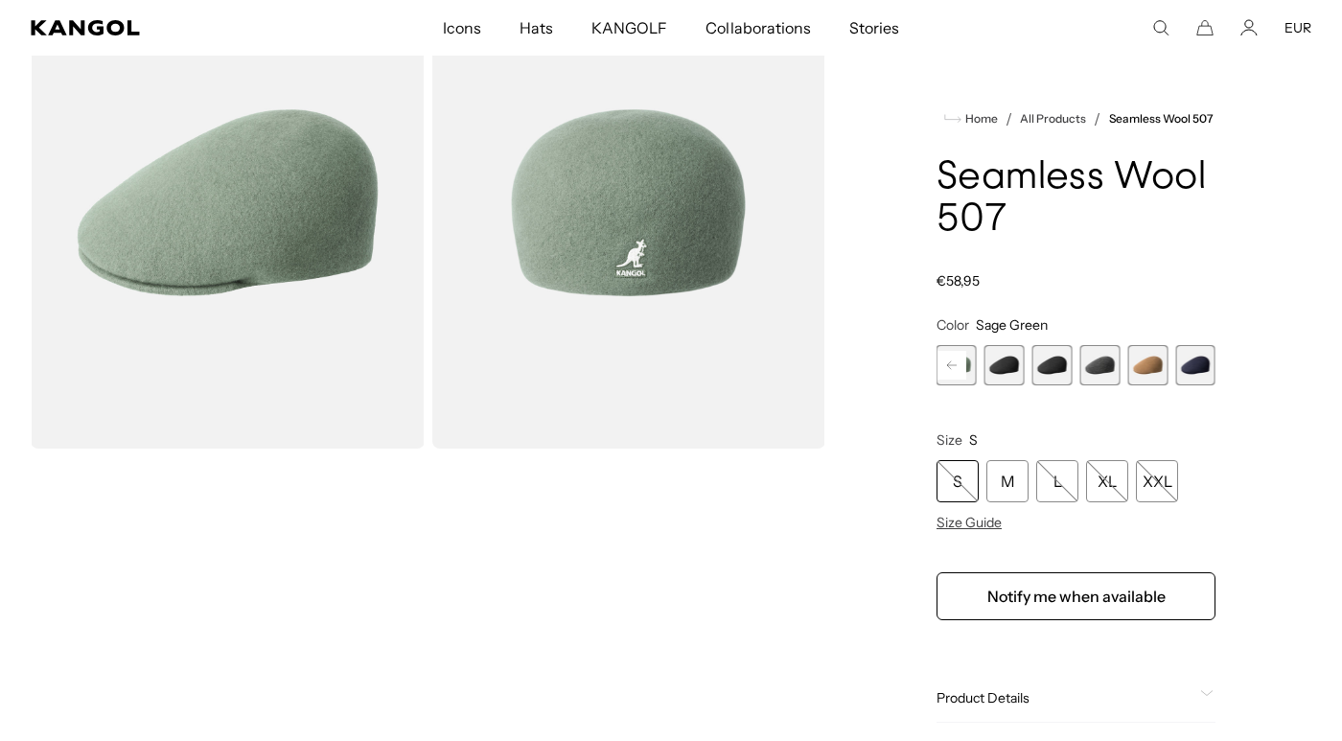
click at [1102, 368] on span "7 of 9" at bounding box center [1101, 365] width 40 height 40
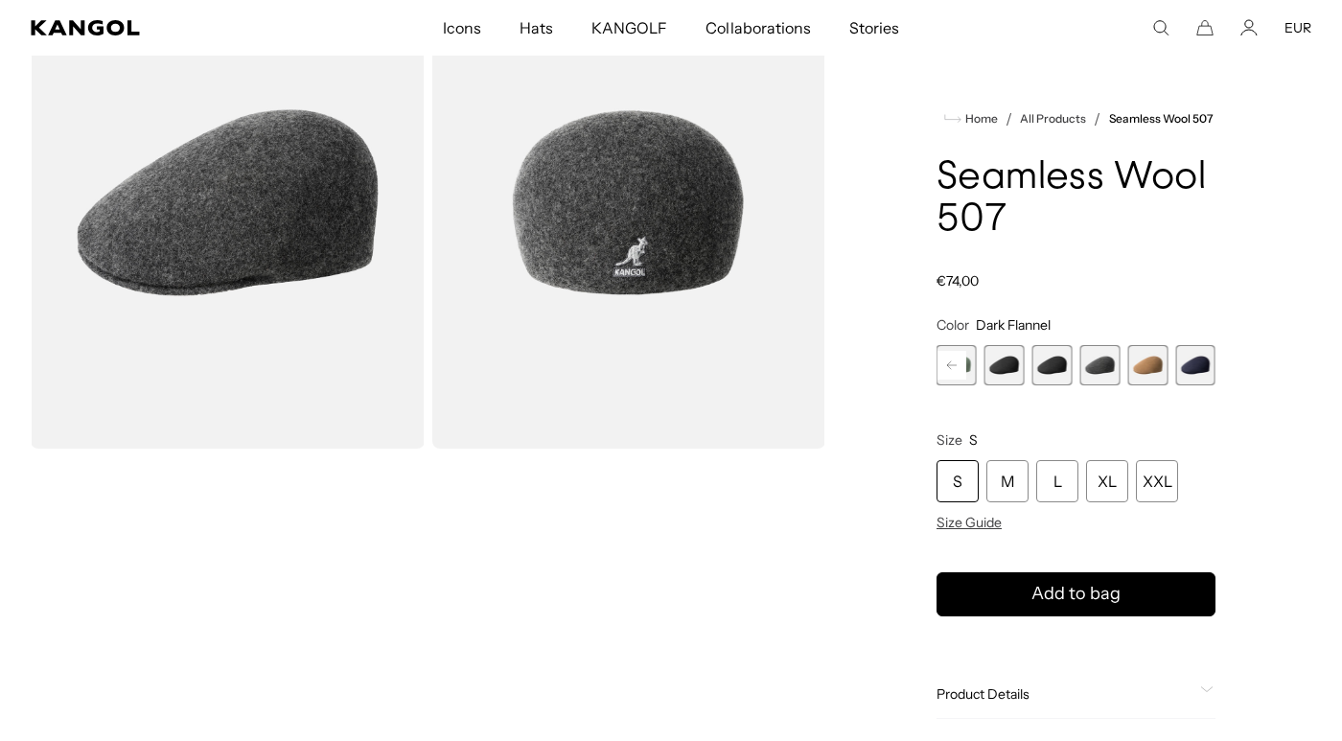
click at [1190, 374] on span "9 of 9" at bounding box center [1196, 365] width 40 height 40
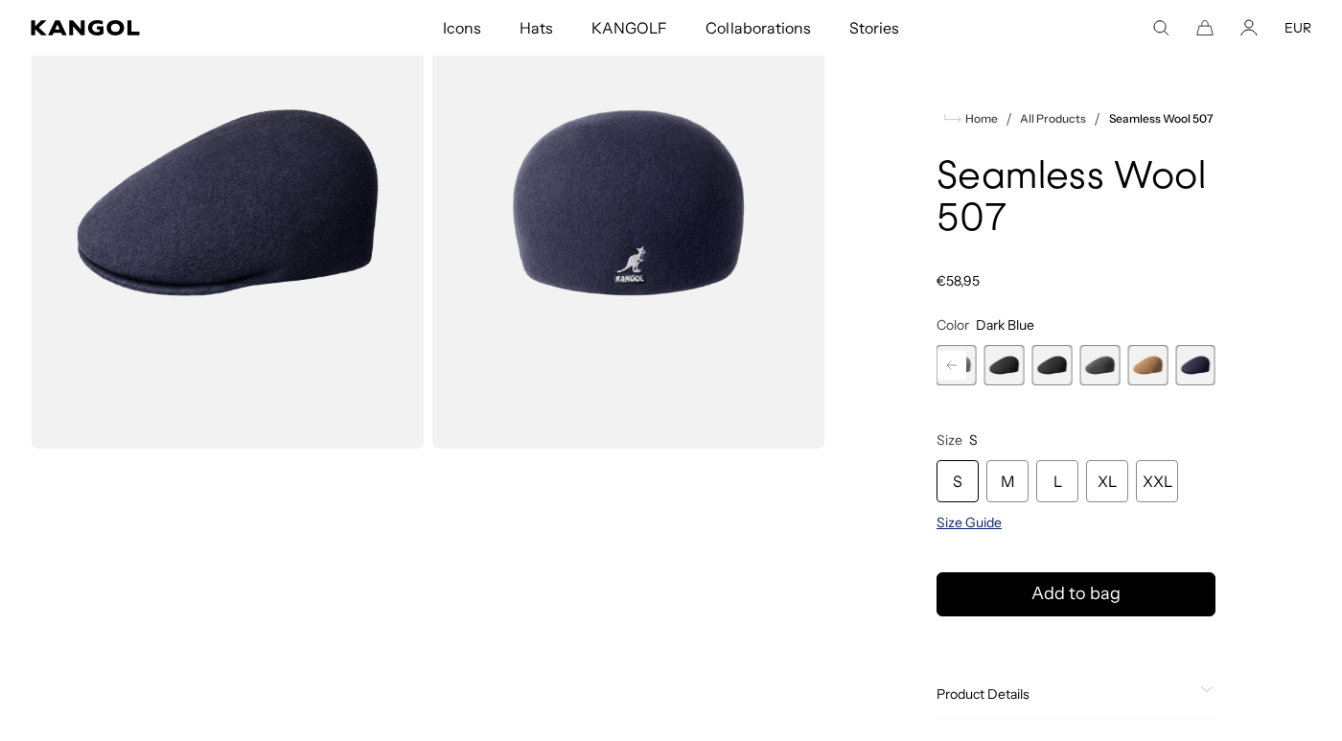
click at [970, 524] on span "Size Guide" at bounding box center [969, 522] width 65 height 17
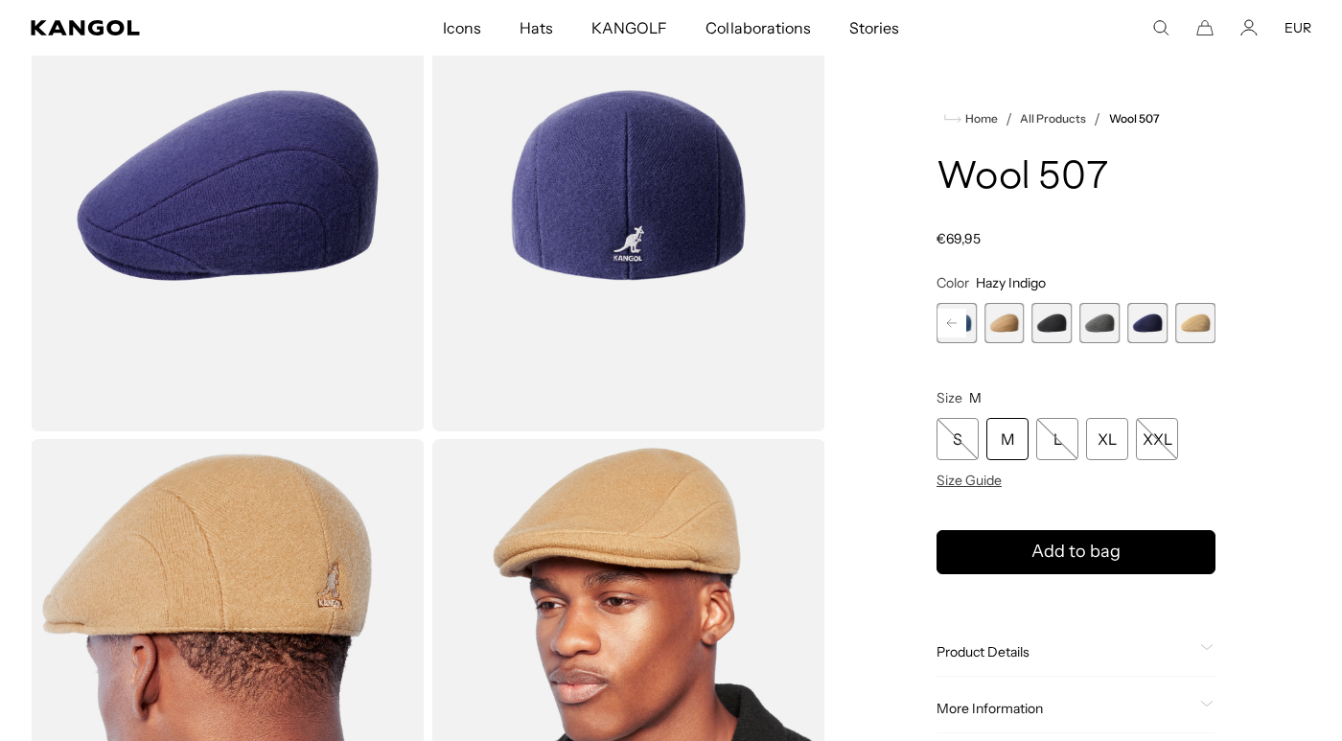
click at [1131, 322] on span "6 of 7" at bounding box center [1148, 323] width 40 height 40
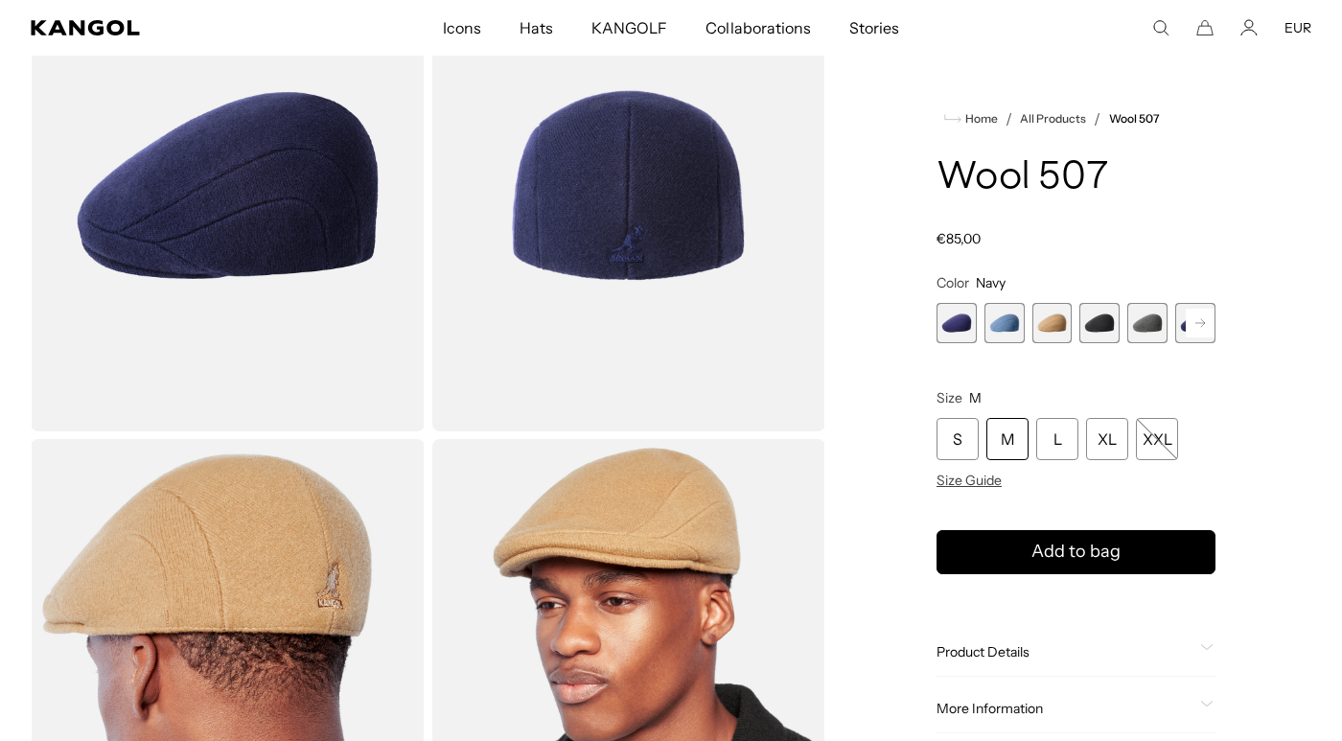
scroll to position [0, 395]
click at [1011, 338] on span "2 of 7" at bounding box center [1005, 323] width 40 height 40
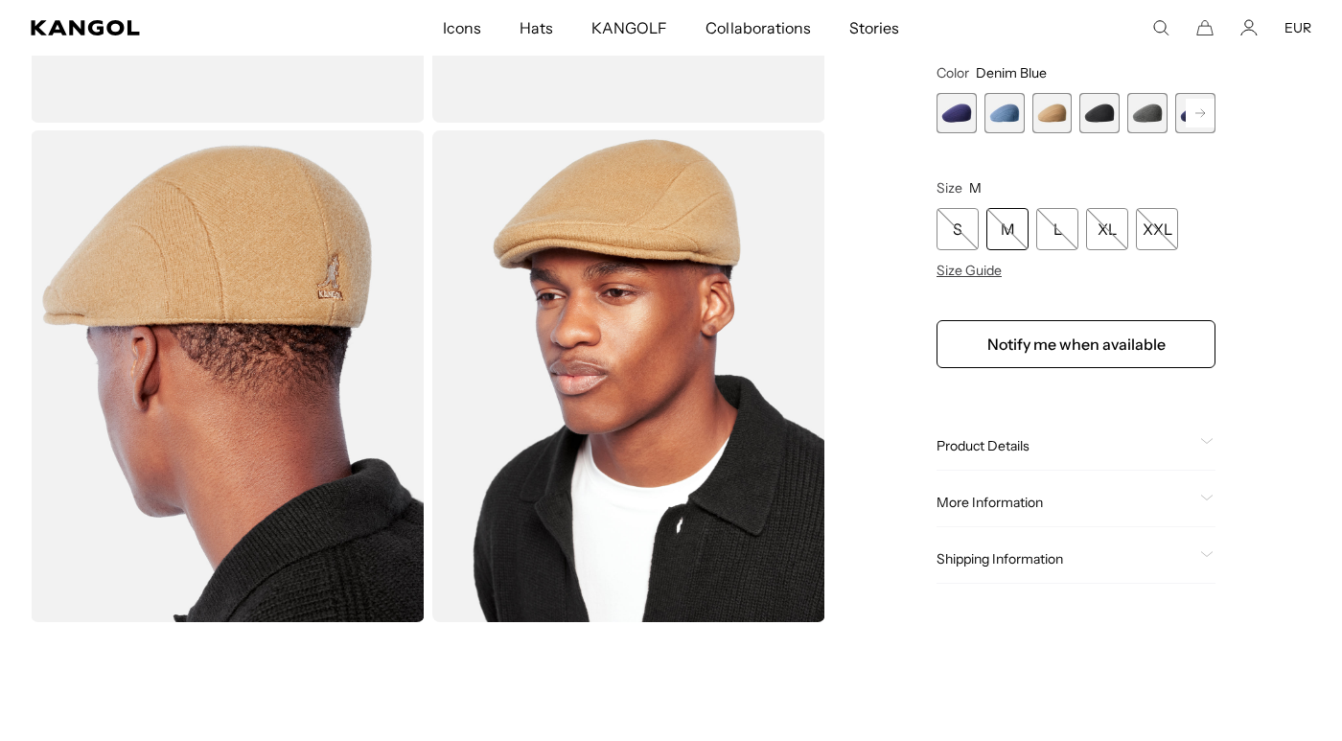
scroll to position [503, 0]
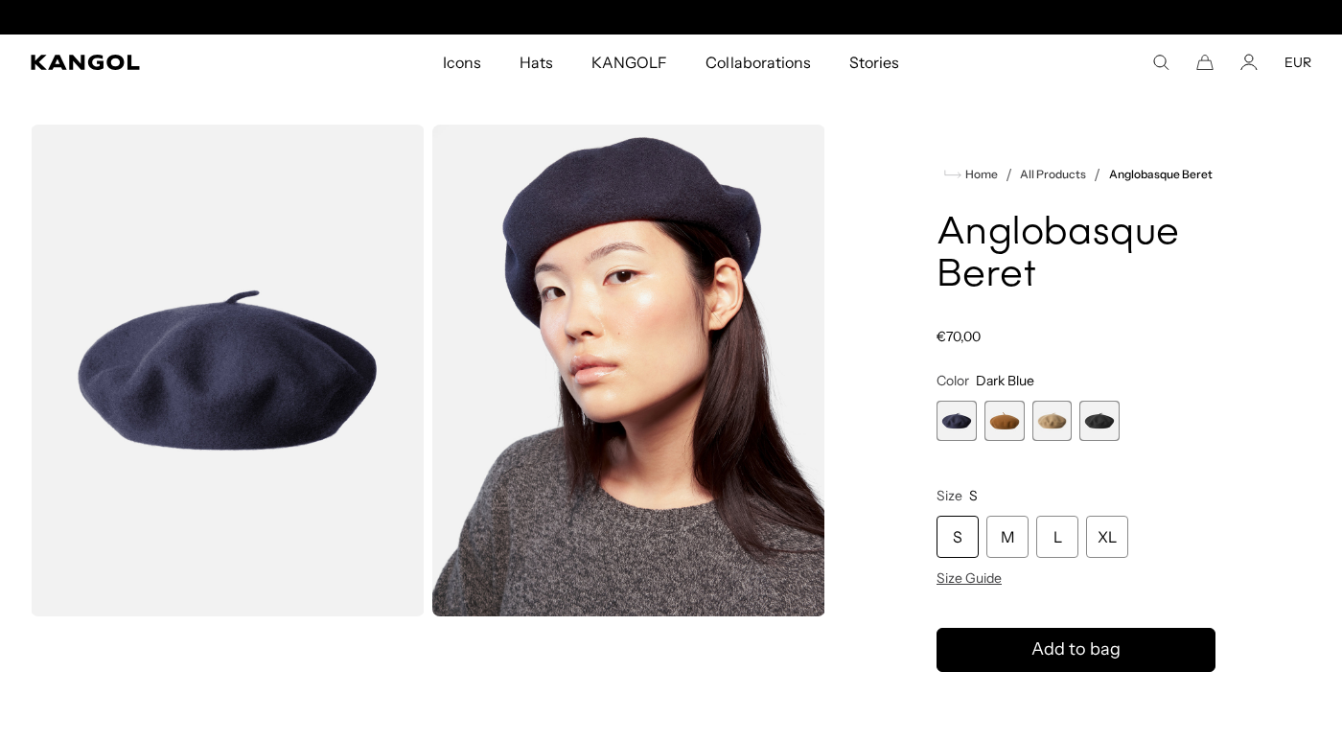
scroll to position [0, 395]
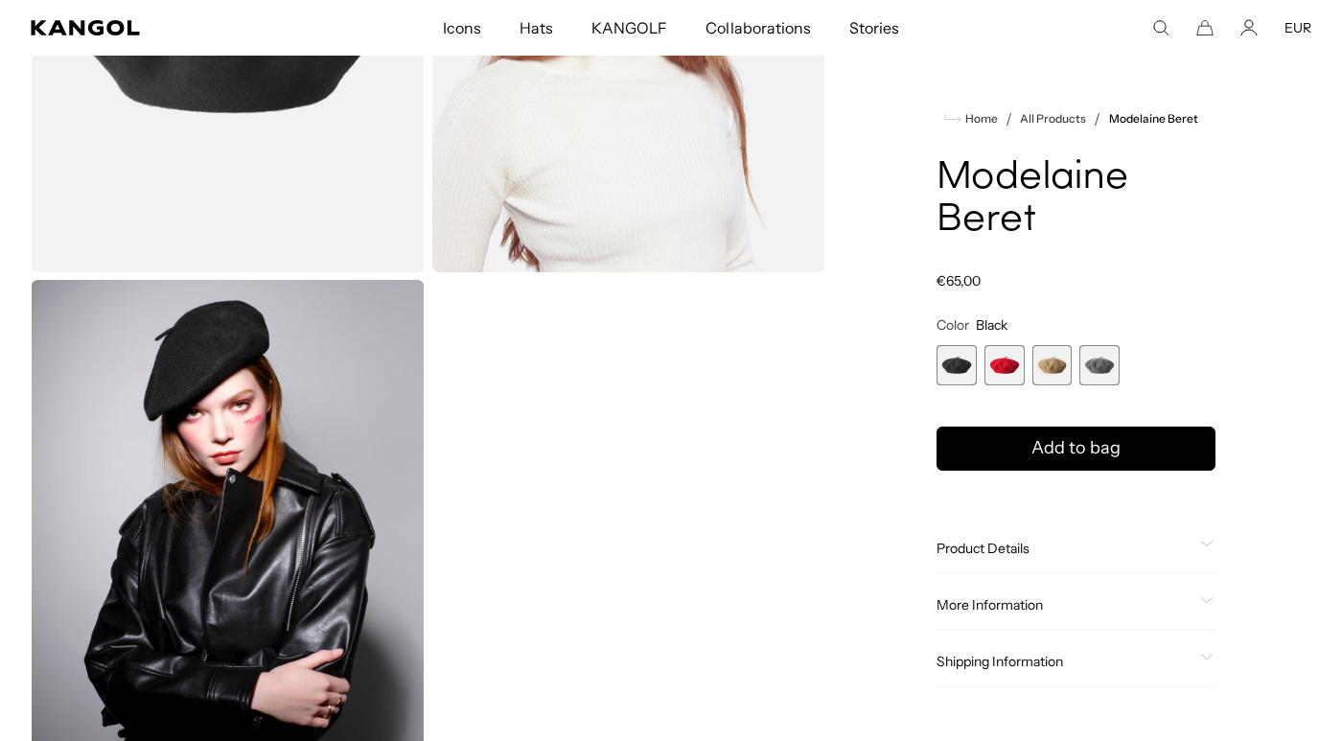
scroll to position [360, 0]
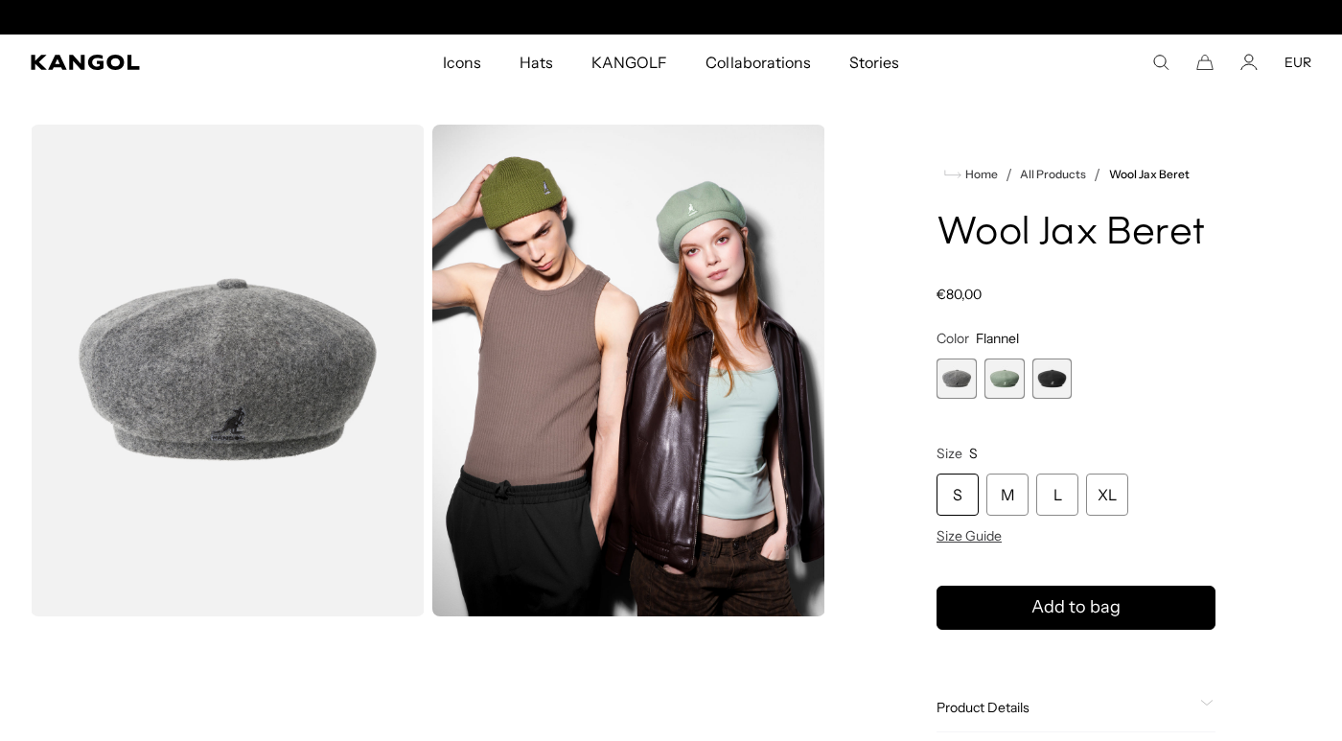
scroll to position [0, 395]
click at [1004, 376] on span "2 of 3" at bounding box center [1005, 379] width 40 height 40
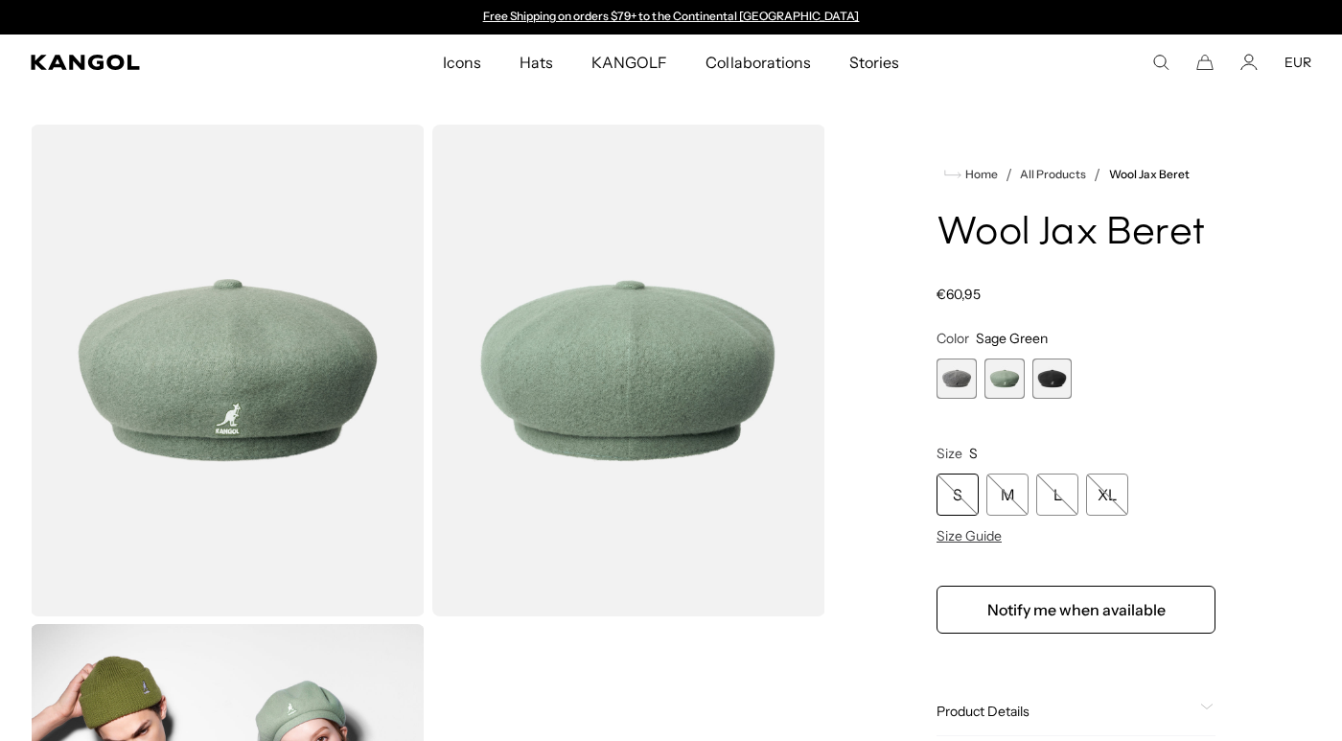
click at [1046, 376] on span "3 of 3" at bounding box center [1053, 379] width 40 height 40
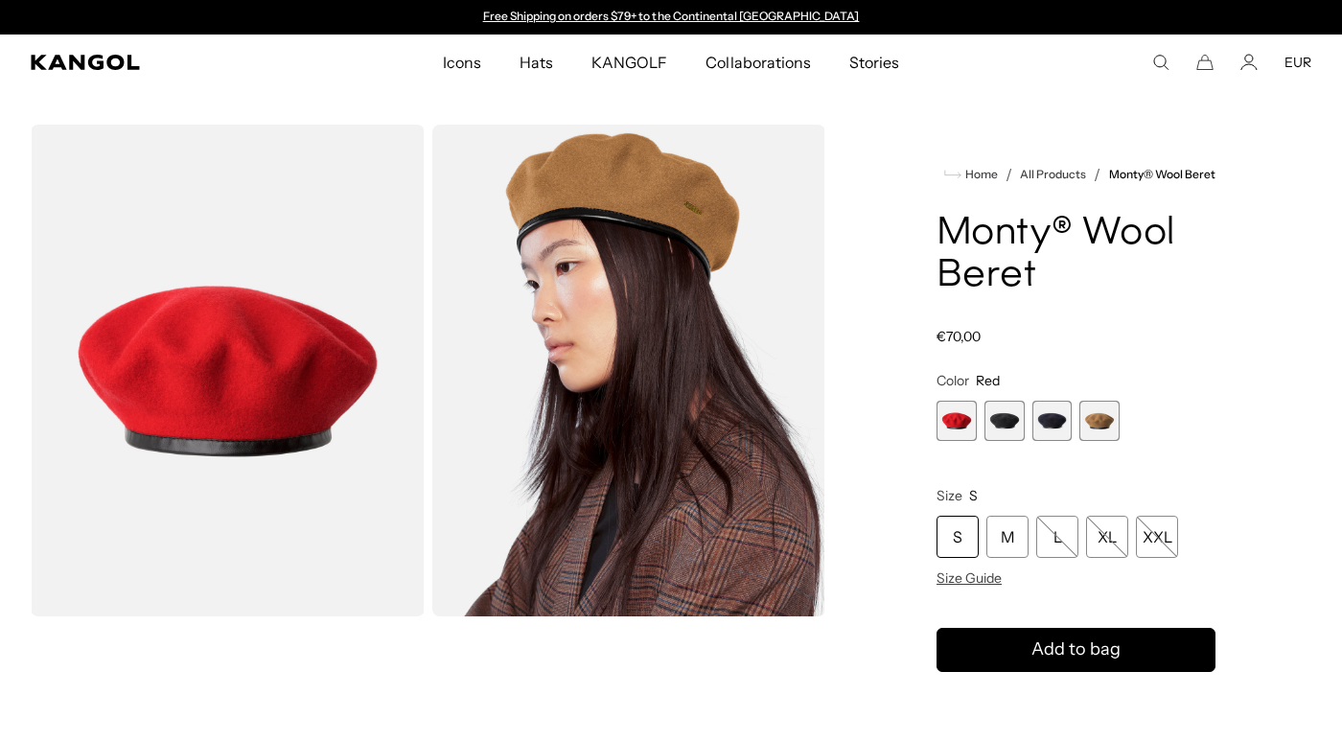
click at [1001, 426] on span "2 of 4" at bounding box center [1005, 421] width 40 height 40
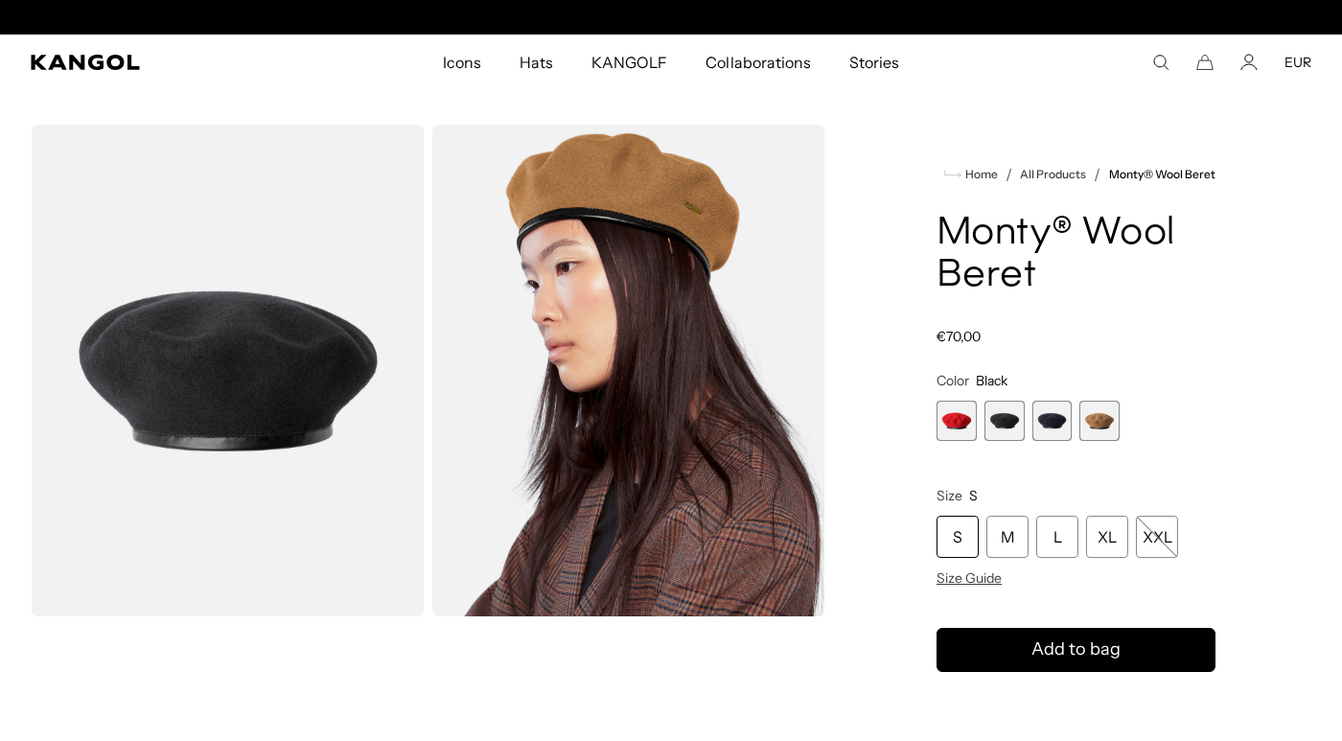
scroll to position [0, 395]
click at [1043, 429] on span "3 of 4" at bounding box center [1053, 421] width 40 height 40
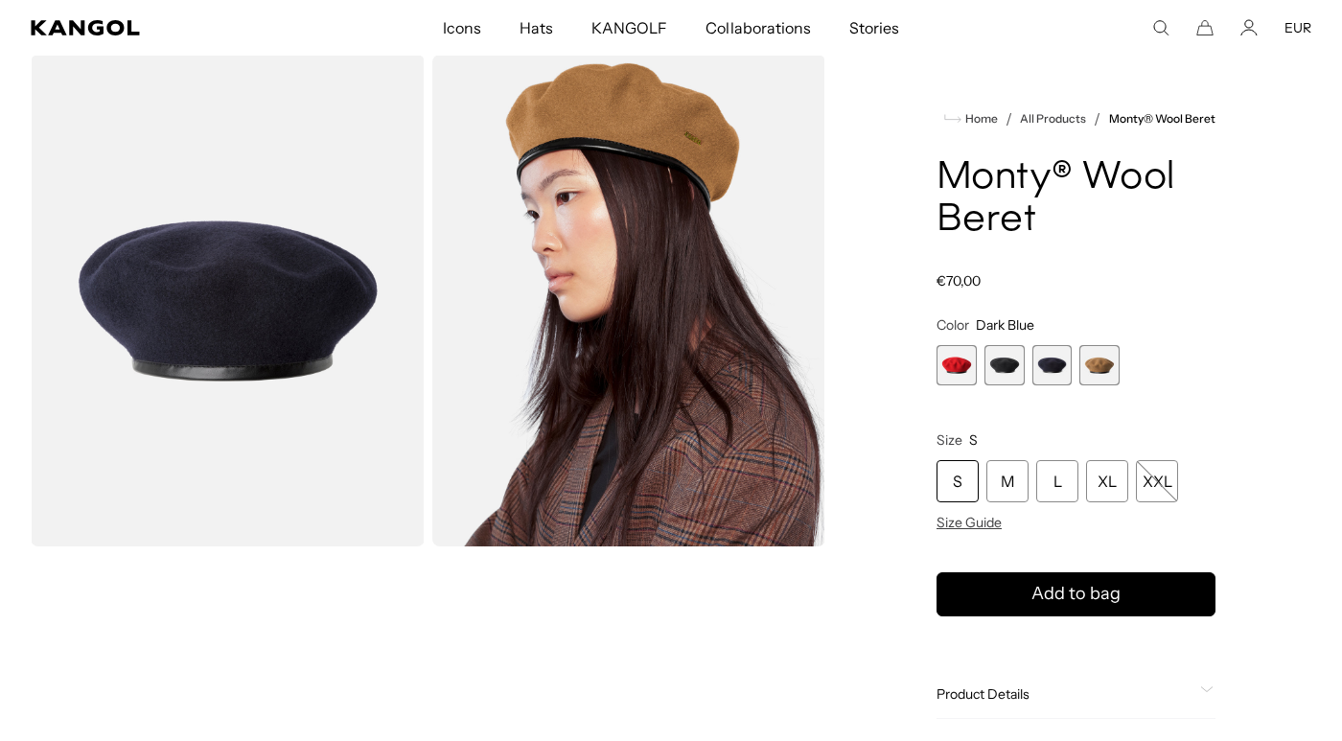
scroll to position [0, 395]
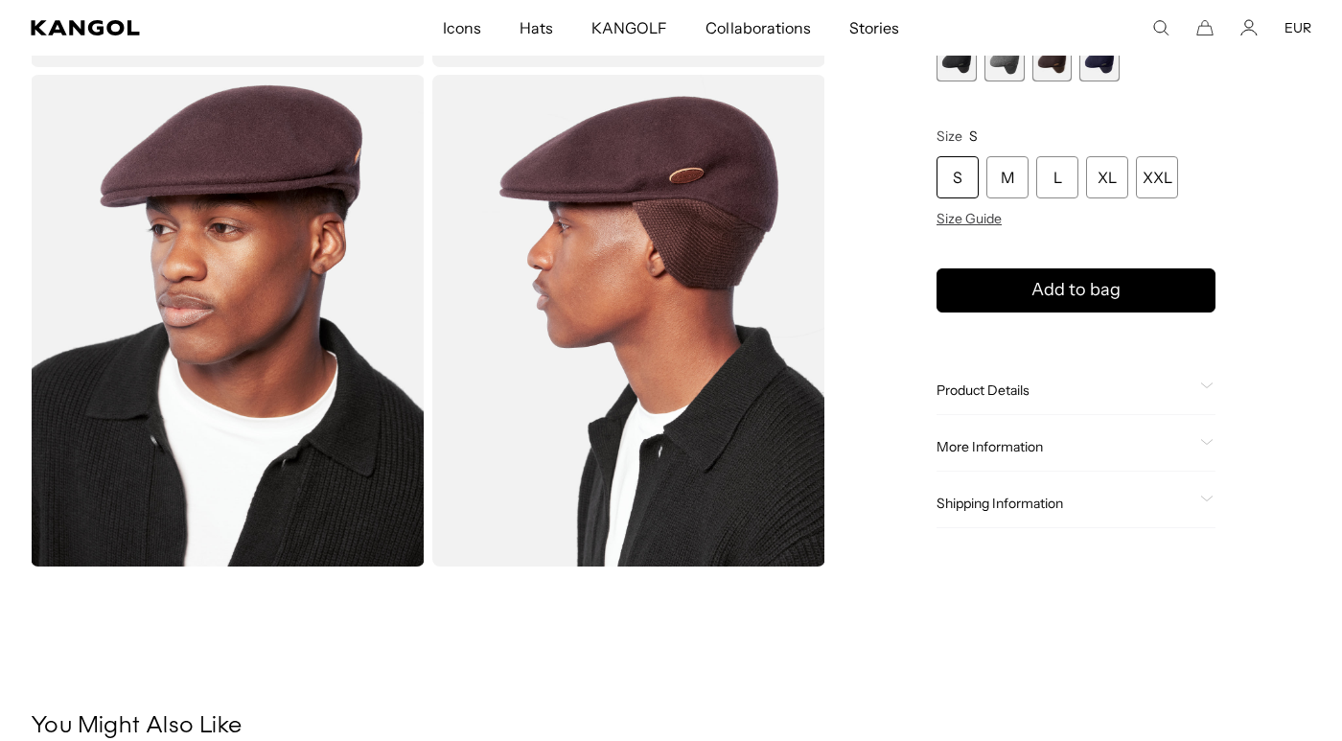
scroll to position [0, 395]
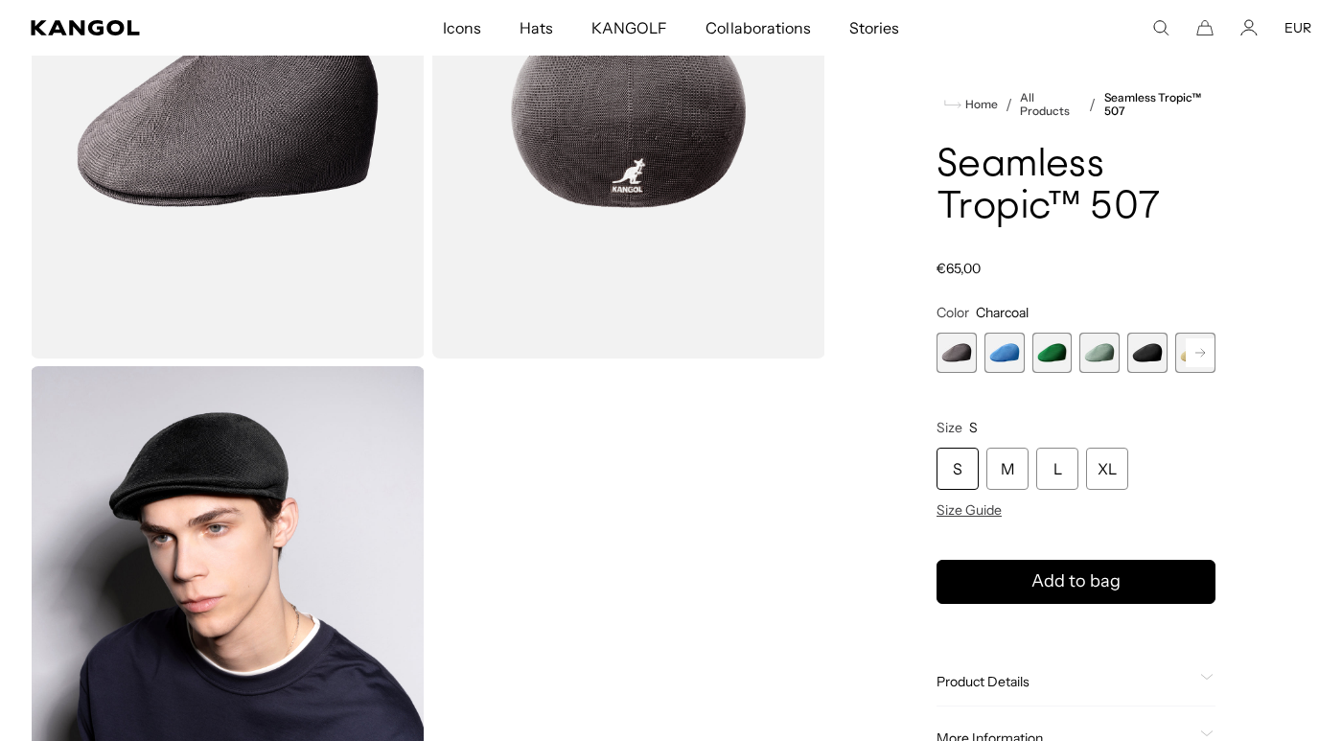
scroll to position [258, 0]
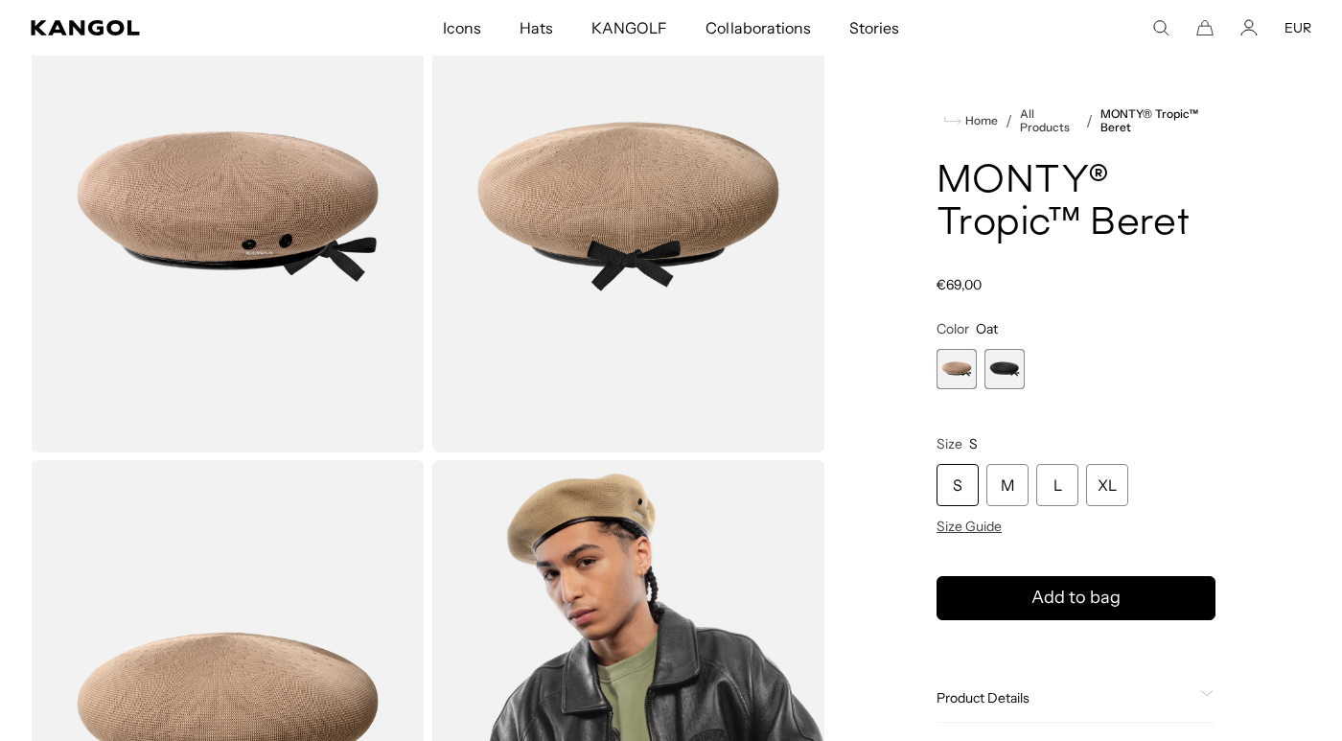
scroll to position [175, 0]
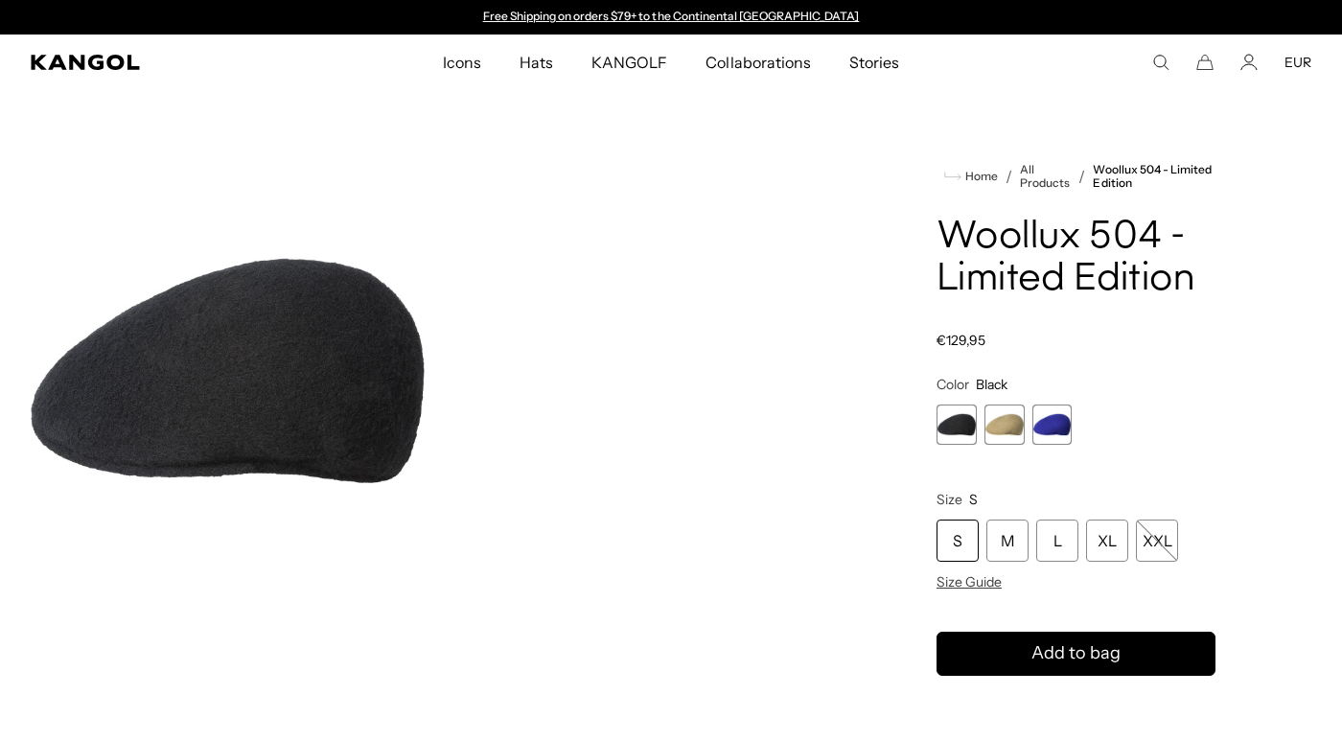
scroll to position [88, 0]
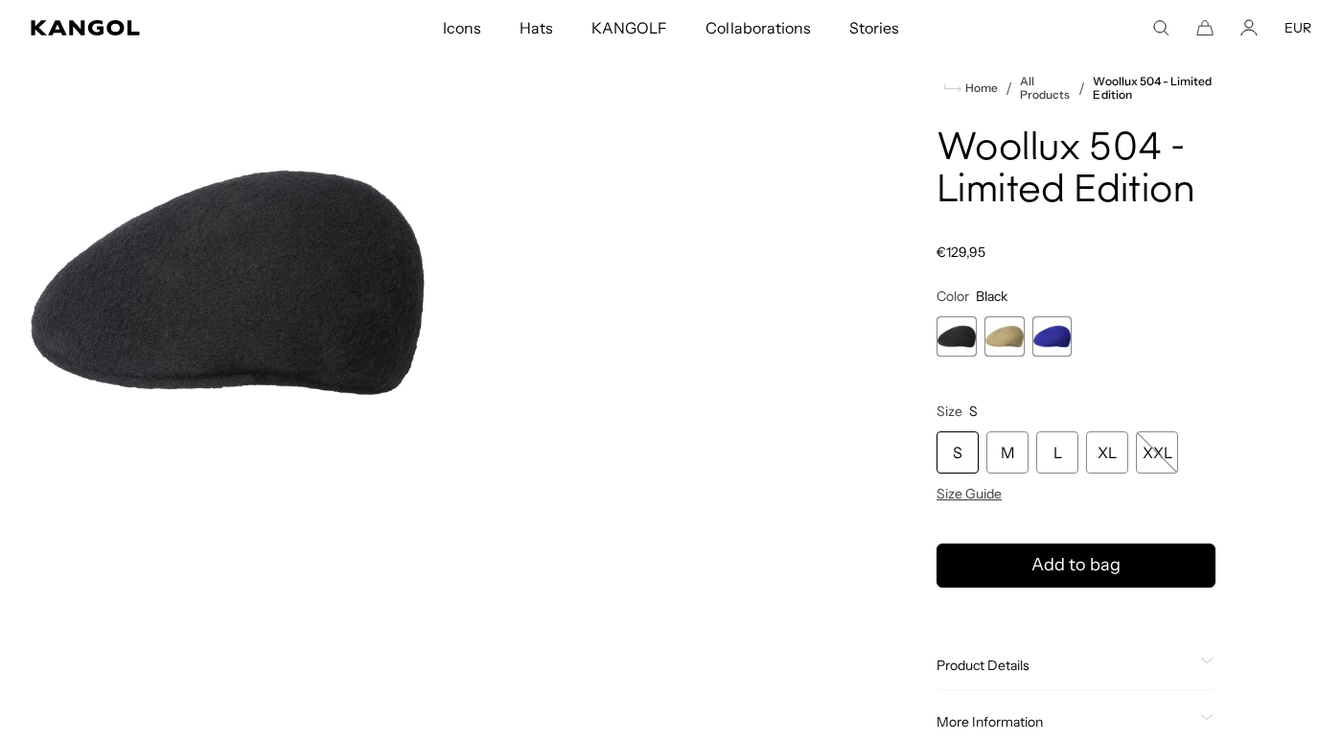
click at [1052, 337] on span "3 of 3" at bounding box center [1053, 336] width 40 height 40
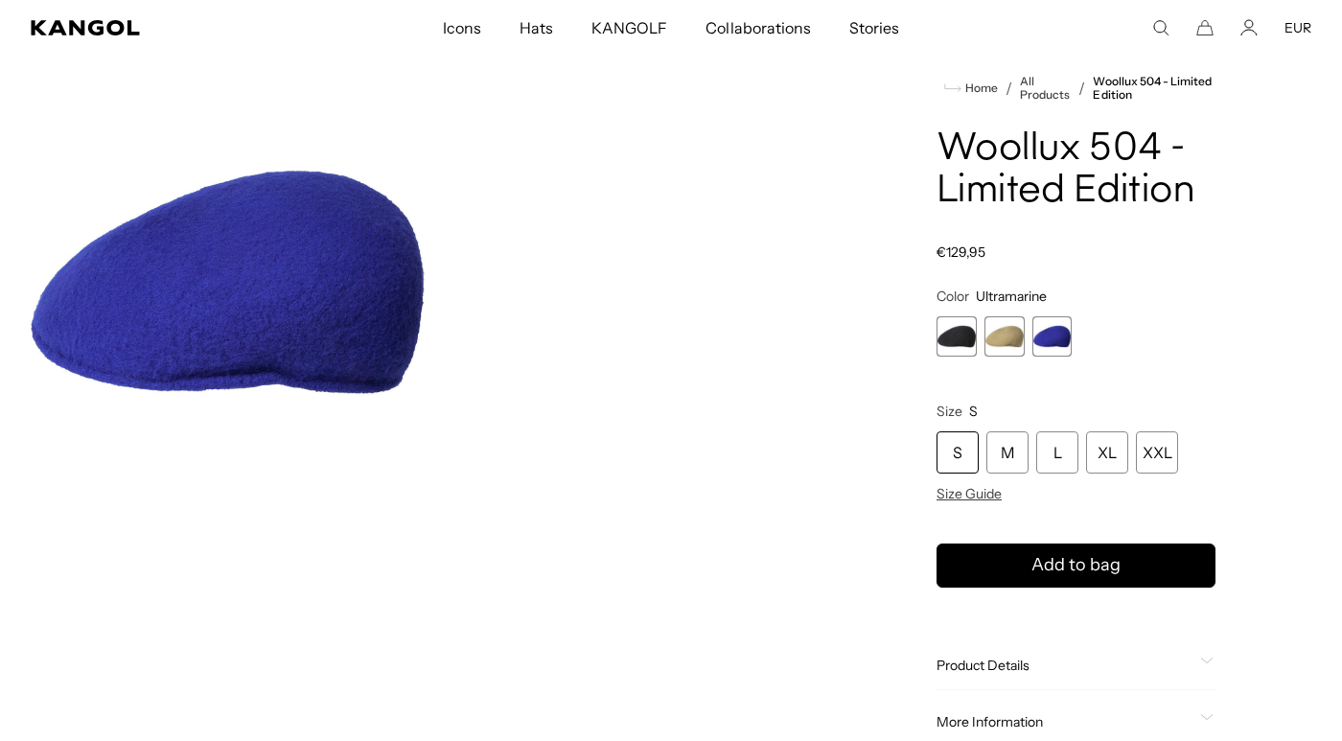
scroll to position [0, 395]
click at [1013, 338] on span "2 of 3" at bounding box center [1005, 336] width 40 height 40
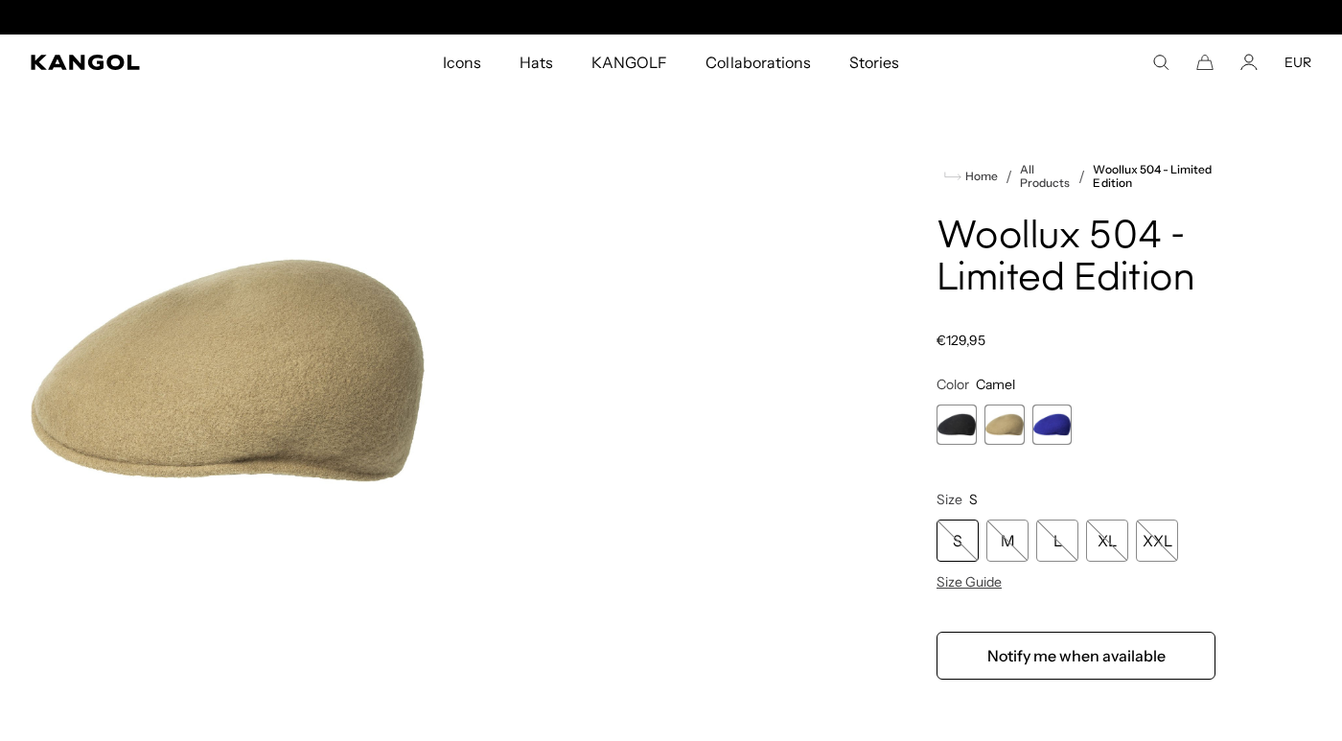
scroll to position [0, 395]
click at [995, 416] on span "2 of 3" at bounding box center [1005, 425] width 40 height 40
click at [1057, 431] on span "3 of 3" at bounding box center [1053, 425] width 40 height 40
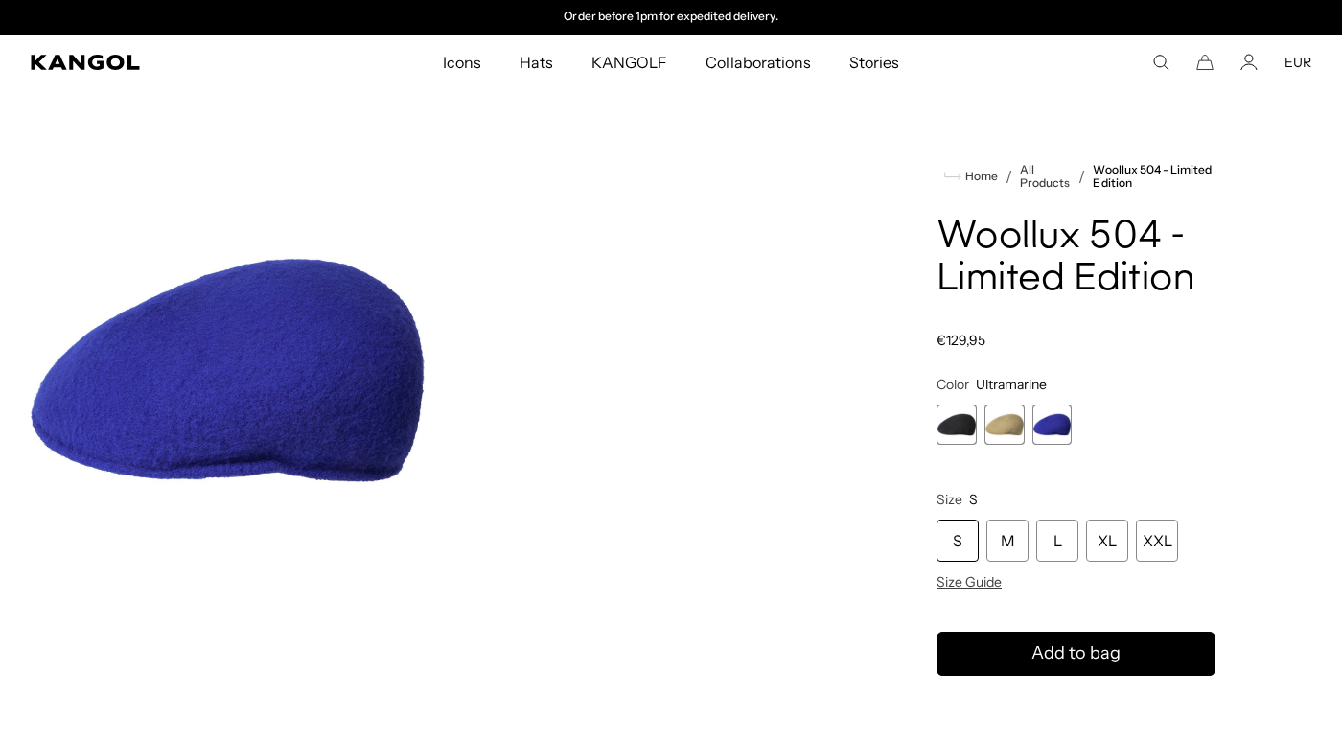
click at [949, 436] on span "1 of 3" at bounding box center [957, 425] width 40 height 40
